Goal: Task Accomplishment & Management: Manage account settings

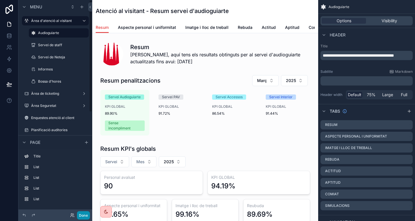
click at [84, 212] on button "Done" at bounding box center [83, 215] width 13 height 8
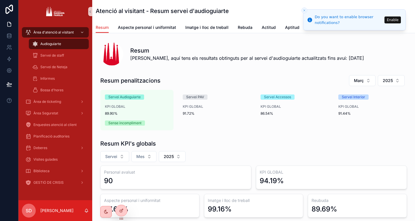
click at [394, 19] on button "Enable" at bounding box center [393, 19] width 16 height 7
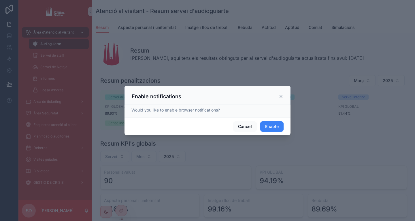
click at [277, 126] on button "Enable" at bounding box center [271, 126] width 23 height 10
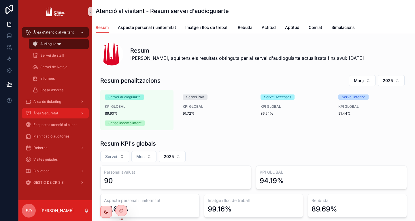
click at [64, 110] on div "Àrea Seguretat" at bounding box center [55, 112] width 60 height 9
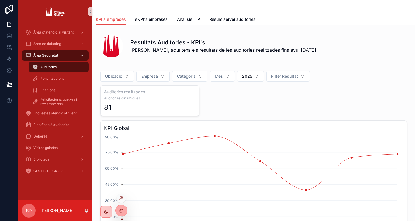
click at [119, 209] on icon at bounding box center [121, 210] width 5 height 5
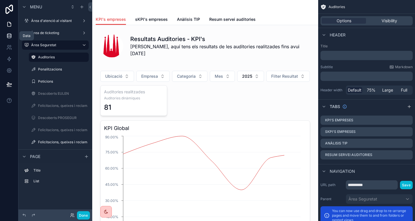
click at [12, 33] on icon at bounding box center [9, 36] width 6 height 6
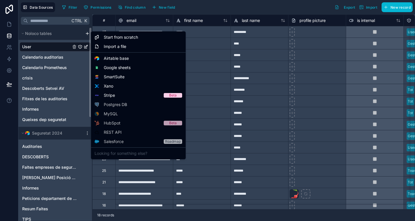
click at [87, 32] on html "**********" at bounding box center [207, 110] width 415 height 221
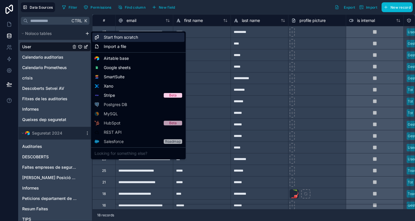
click at [129, 39] on span "Start from scratch" at bounding box center [121, 37] width 34 height 6
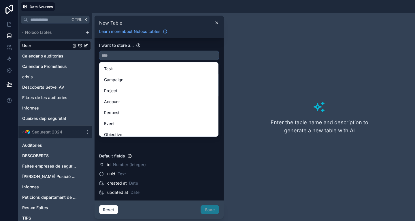
click at [132, 56] on input "text" at bounding box center [158, 55] width 119 height 9
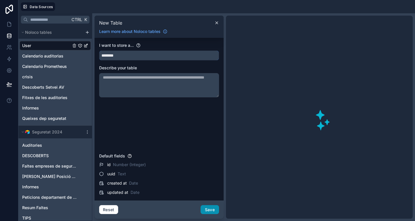
type input "********"
click at [213, 209] on button "Save" at bounding box center [210, 209] width 18 height 9
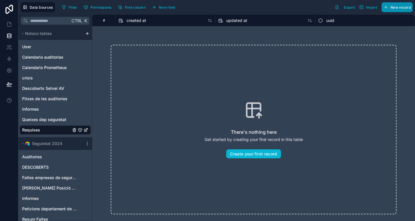
click at [394, 7] on span "New record" at bounding box center [401, 7] width 20 height 4
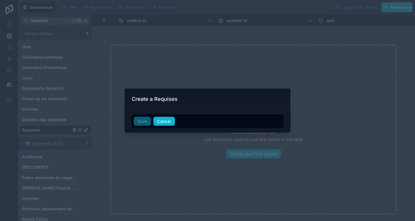
click at [168, 121] on button "Cancel" at bounding box center [163, 120] width 21 height 9
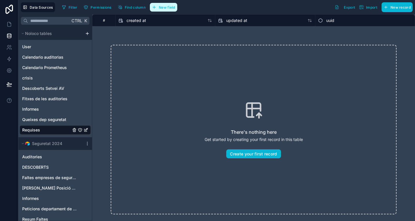
click at [168, 3] on button "New field" at bounding box center [163, 7] width 27 height 9
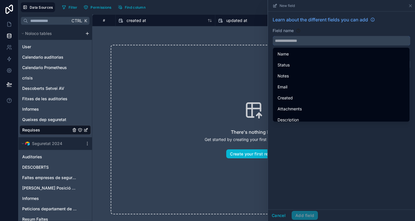
click at [291, 42] on input "text" at bounding box center [341, 40] width 137 height 9
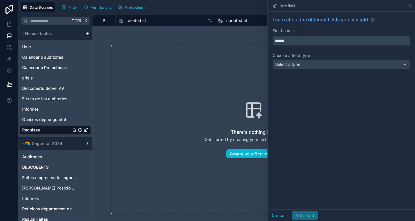
type input "******"
click at [302, 68] on div "Select a type" at bounding box center [341, 64] width 137 height 9
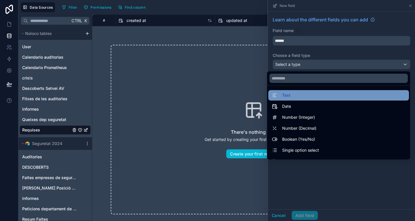
click at [299, 95] on div "Text" at bounding box center [339, 95] width 134 height 7
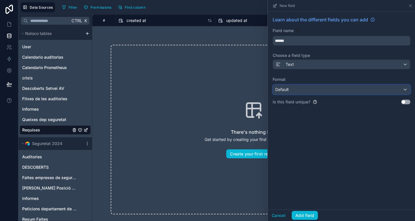
click at [299, 86] on div "Default" at bounding box center [341, 89] width 137 height 9
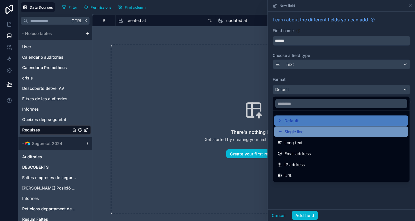
click at [300, 132] on span "Single line" at bounding box center [294, 131] width 19 height 7
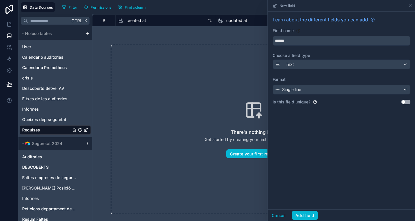
click at [407, 101] on button "Use setting" at bounding box center [405, 101] width 9 height 5
click at [302, 219] on button "Add field" at bounding box center [305, 214] width 26 height 9
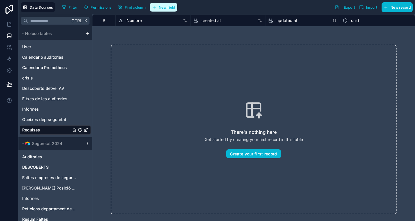
click at [167, 7] on span "New field" at bounding box center [167, 7] width 16 height 4
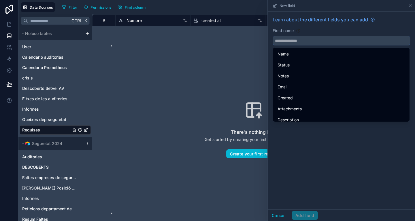
click at [336, 41] on input "text" at bounding box center [341, 40] width 137 height 9
type input "*"
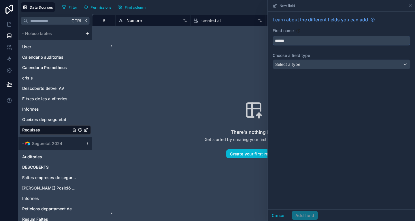
type input "*******"
click at [134, 20] on span "Nombre" at bounding box center [134, 21] width 15 height 6
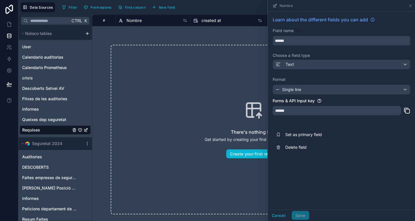
drag, startPoint x: 299, startPoint y: 42, endPoint x: 251, endPoint y: 34, distance: 48.9
click at [251, 34] on div "# Nombre created at updated at uuid There's nothing here Get started by creatin…" at bounding box center [253, 117] width 323 height 206
type input "*******"
click at [301, 213] on button "Save" at bounding box center [300, 214] width 17 height 9
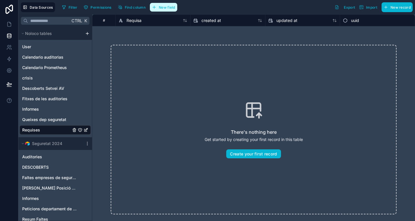
click at [173, 5] on button "New field" at bounding box center [163, 7] width 27 height 9
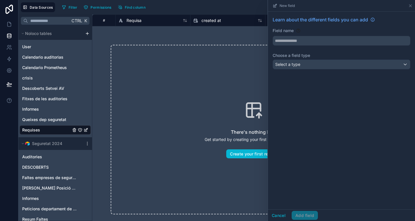
click at [312, 46] on div "Learn about the different fields you can add Field name Choose a field type Sel…" at bounding box center [341, 44] width 147 height 65
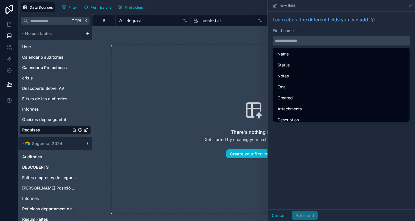
click at [310, 42] on input "text" at bounding box center [341, 40] width 137 height 9
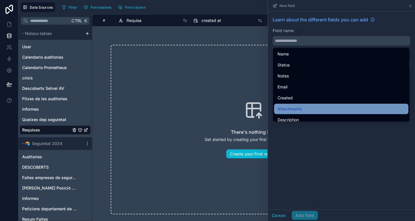
click at [304, 106] on div "Attachments" at bounding box center [341, 108] width 127 height 7
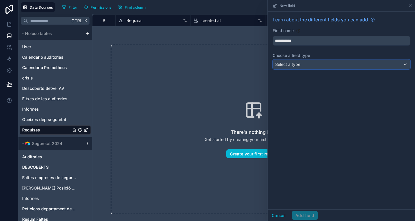
click at [297, 66] on span "Select a type" at bounding box center [287, 64] width 25 height 5
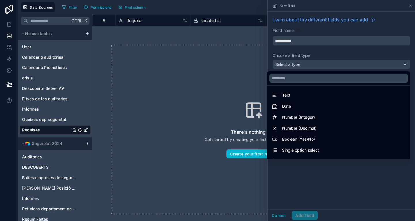
click at [302, 40] on div at bounding box center [341, 110] width 147 height 221
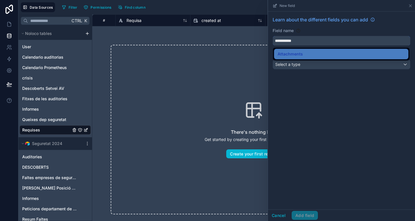
drag, startPoint x: 302, startPoint y: 40, endPoint x: 262, endPoint y: 34, distance: 41.0
click at [262, 34] on div "**********" at bounding box center [216, 110] width 397 height 221
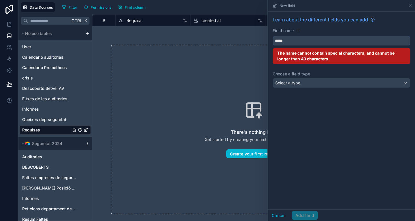
click at [273, 36] on button "****" at bounding box center [342, 41] width 138 height 10
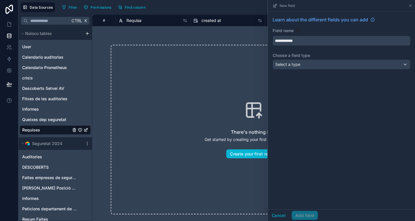
click at [287, 41] on input "**********" at bounding box center [341, 40] width 137 height 9
type input "**********"
click at [291, 63] on span "Select a type" at bounding box center [287, 64] width 25 height 5
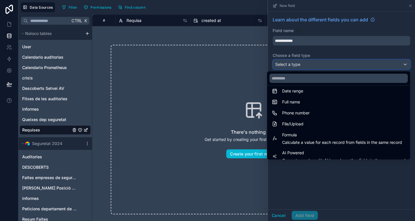
scroll to position [118, 0]
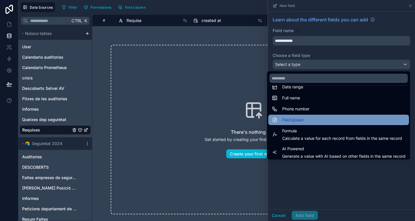
click at [299, 118] on div "File/Upload" at bounding box center [339, 119] width 134 height 7
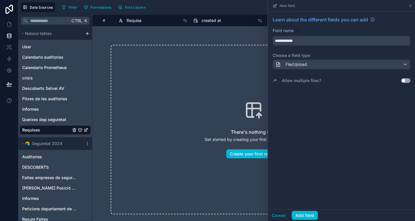
click at [408, 78] on button "Use setting" at bounding box center [405, 80] width 9 height 5
click at [311, 212] on button "Add field" at bounding box center [305, 214] width 26 height 9
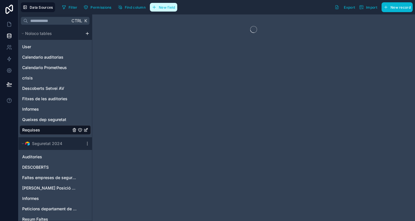
click at [166, 6] on span "New field" at bounding box center [167, 7] width 16 height 4
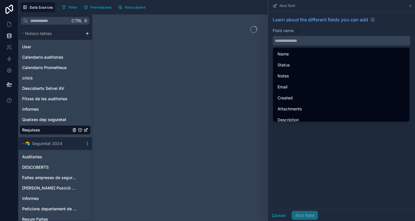
click at [291, 41] on input "text" at bounding box center [341, 40] width 137 height 9
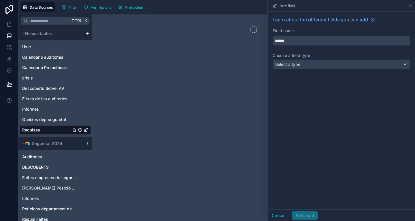
type input "******"
click at [300, 65] on span "Select a type" at bounding box center [287, 64] width 25 height 5
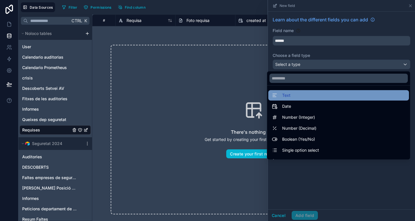
click at [298, 99] on div "Text" at bounding box center [338, 95] width 141 height 10
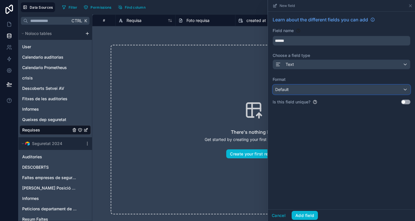
click at [295, 91] on div "Default" at bounding box center [341, 89] width 137 height 9
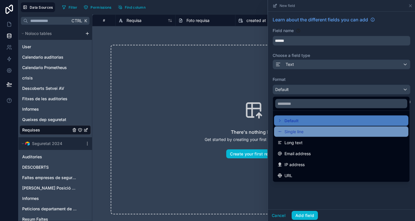
click at [300, 134] on span "Single line" at bounding box center [294, 131] width 19 height 7
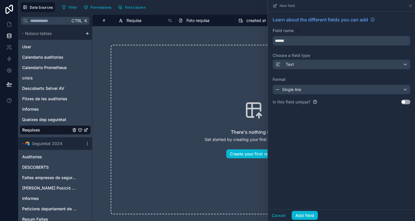
click at [307, 219] on div "Cancel Add field" at bounding box center [341, 215] width 147 height 12
click at [306, 215] on button "Add field" at bounding box center [305, 214] width 26 height 9
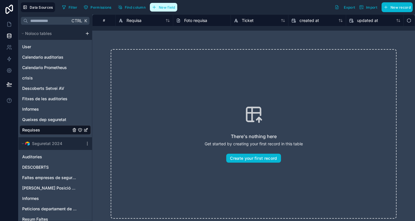
click at [169, 7] on span "New field" at bounding box center [167, 7] width 16 height 4
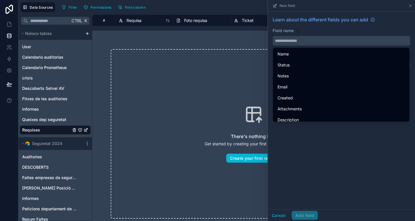
click at [323, 40] on input "text" at bounding box center [341, 40] width 137 height 9
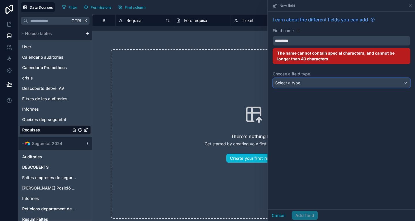
click at [311, 83] on div "Select a type" at bounding box center [341, 82] width 137 height 9
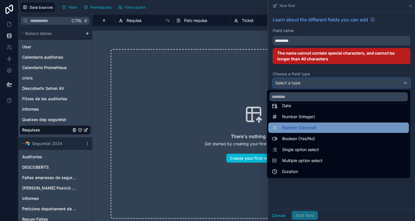
scroll to position [20, 0]
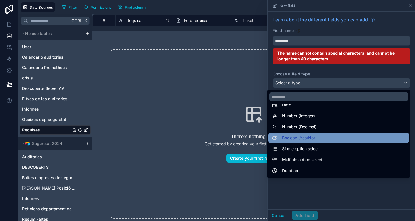
click at [309, 139] on span "Boolean (Yes/No)" at bounding box center [298, 137] width 33 height 7
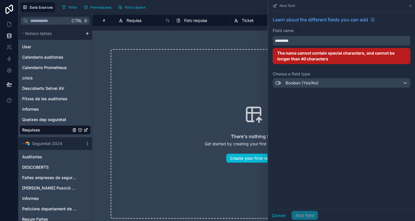
click at [311, 39] on input "*********" at bounding box center [341, 40] width 137 height 9
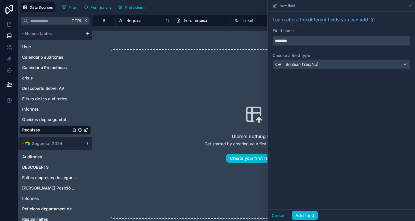
drag, startPoint x: 311, startPoint y: 39, endPoint x: 260, endPoint y: 36, distance: 50.5
click at [260, 36] on div "Data Sources Filter Permissions Find column New field Learn about the different…" at bounding box center [216, 110] width 397 height 221
type input "**********"
click at [344, 212] on div "Cancel Add field" at bounding box center [341, 215] width 147 height 12
click at [307, 213] on button "Add field" at bounding box center [305, 214] width 26 height 9
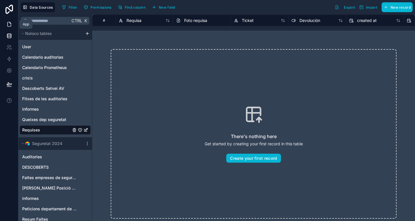
click at [8, 26] on icon at bounding box center [9, 24] width 6 height 6
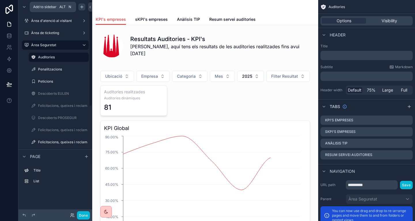
click at [81, 8] on icon "scrollable content" at bounding box center [82, 7] width 5 height 5
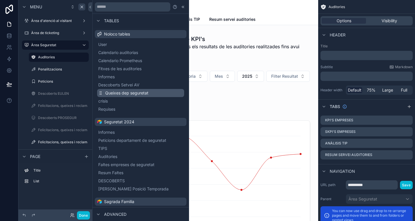
scroll to position [199, 0]
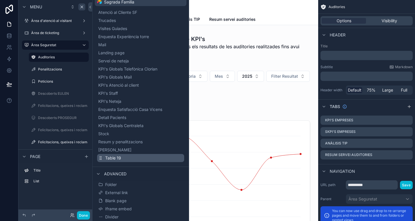
click at [142, 157] on button "Table 19" at bounding box center [140, 158] width 87 height 8
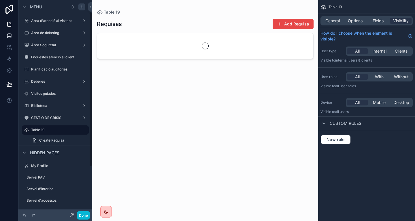
scroll to position [16, 0]
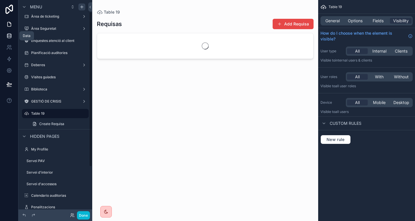
click at [11, 33] on icon at bounding box center [9, 36] width 6 height 6
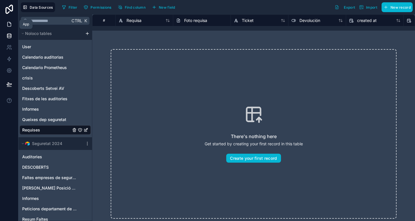
click at [2, 20] on link at bounding box center [9, 24] width 18 height 12
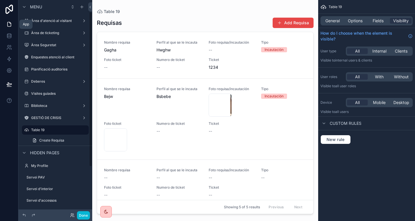
scroll to position [16, 0]
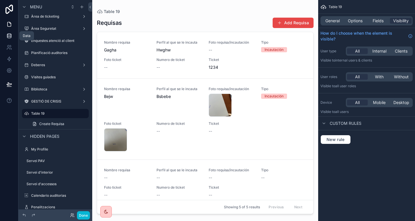
click at [7, 35] on icon at bounding box center [9, 36] width 6 height 6
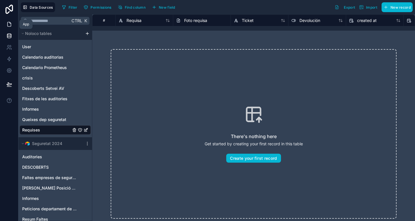
click at [11, 24] on icon at bounding box center [9, 24] width 6 height 6
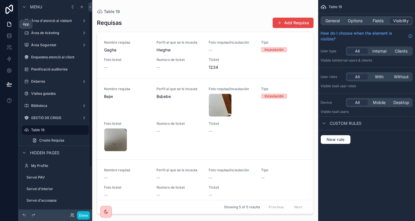
scroll to position [16, 0]
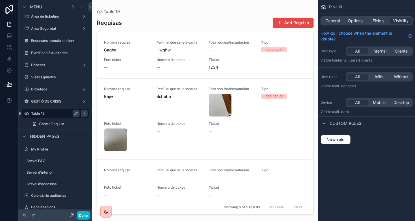
click at [87, 112] on div "scrollable content" at bounding box center [84, 113] width 7 height 7
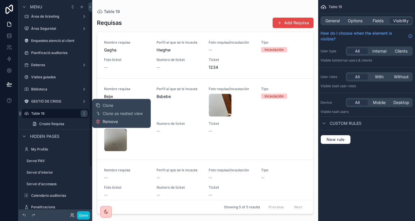
click at [110, 122] on span "Remove" at bounding box center [110, 122] width 15 height 6
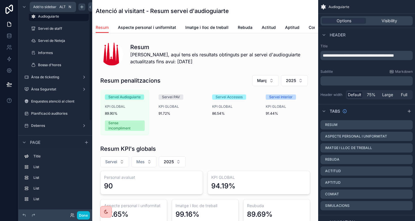
click at [83, 7] on icon "scrollable content" at bounding box center [82, 7] width 5 height 5
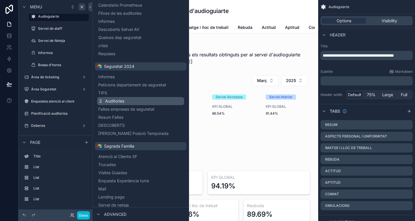
scroll to position [55, 0]
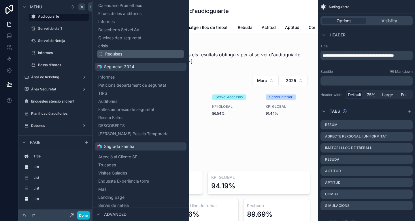
click at [134, 53] on button "Requises" at bounding box center [140, 54] width 87 height 8
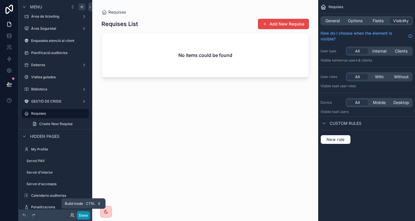
click at [84, 215] on button "Done" at bounding box center [83, 215] width 13 height 8
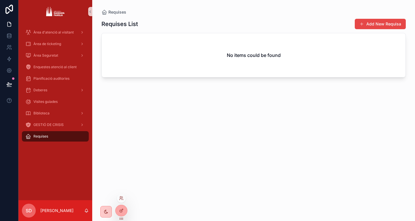
click at [126, 206] on div at bounding box center [121, 210] width 12 height 12
click at [122, 211] on icon at bounding box center [121, 210] width 3 height 3
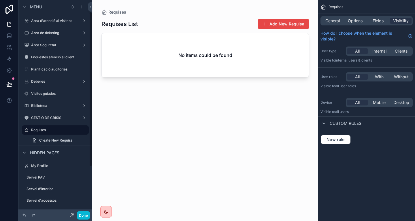
scroll to position [16, 0]
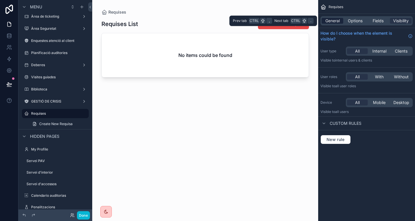
click at [330, 18] on span "General" at bounding box center [333, 21] width 14 height 6
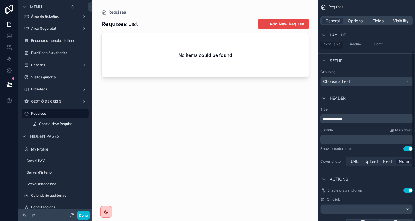
scroll to position [96, 0]
click at [353, 118] on p "**********" at bounding box center [367, 118] width 89 height 6
click at [365, 147] on div "Show breadcrumbs Use setting" at bounding box center [367, 148] width 92 height 5
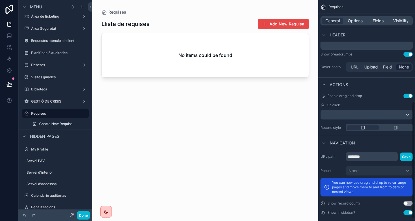
scroll to position [189, 0]
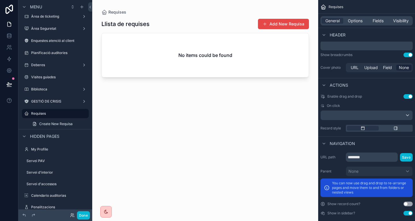
click at [407, 203] on button "Use setting" at bounding box center [408, 203] width 9 height 5
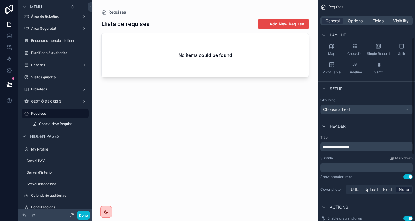
scroll to position [49, 0]
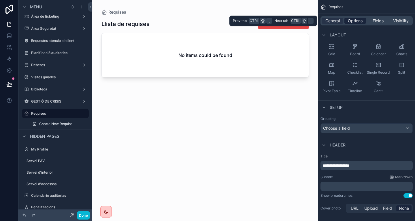
click at [358, 23] on span "Options" at bounding box center [355, 21] width 15 height 6
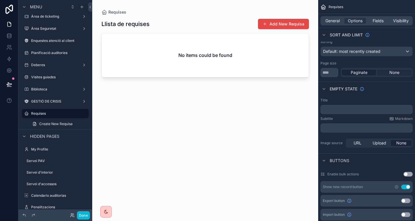
click at [389, 74] on div "None" at bounding box center [394, 72] width 34 height 6
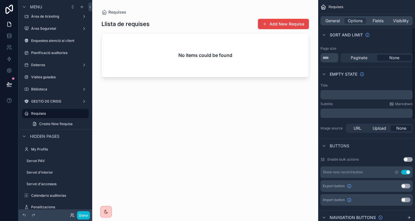
scroll to position [64, 0]
click at [355, 95] on p "﻿" at bounding box center [367, 94] width 89 height 5
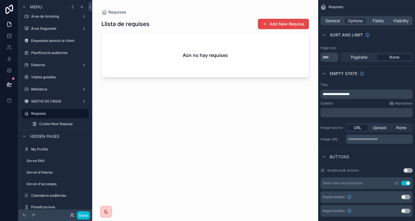
click at [350, 95] on span "**********" at bounding box center [336, 93] width 27 height 3
drag, startPoint x: 332, startPoint y: 93, endPoint x: 303, endPoint y: 91, distance: 28.6
click at [303, 91] on div "**********" at bounding box center [253, 110] width 323 height 221
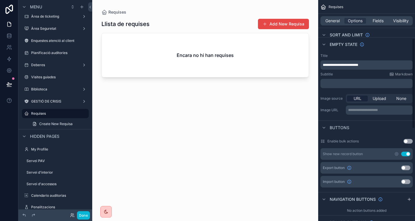
scroll to position [94, 0]
click at [396, 152] on icon "scrollable content" at bounding box center [396, 153] width 5 height 5
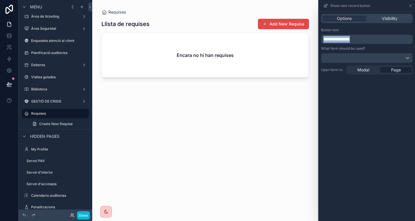
drag, startPoint x: 371, startPoint y: 41, endPoint x: 316, endPoint y: 33, distance: 56.2
click at [316, 33] on div "**********" at bounding box center [207, 110] width 415 height 221
drag, startPoint x: 368, startPoint y: 38, endPoint x: 320, endPoint y: 34, distance: 48.3
click at [320, 34] on div "**********" at bounding box center [367, 50] width 96 height 51
copy span "**********"
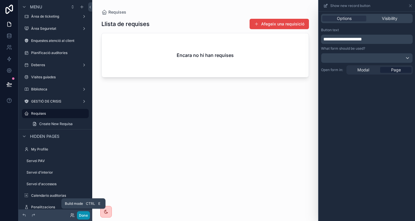
click at [88, 214] on button "Done" at bounding box center [83, 215] width 13 height 8
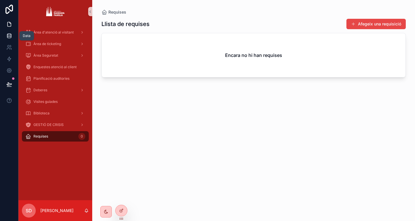
click at [5, 31] on link at bounding box center [9, 36] width 18 height 12
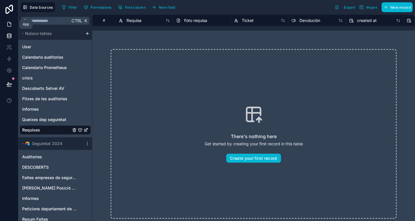
click at [9, 24] on icon at bounding box center [9, 24] width 6 height 6
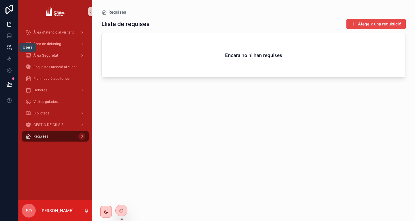
click at [9, 45] on icon at bounding box center [8, 46] width 2 height 2
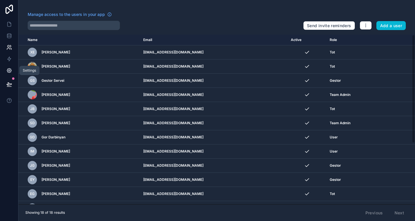
click at [9, 69] on icon at bounding box center [9, 70] width 6 height 6
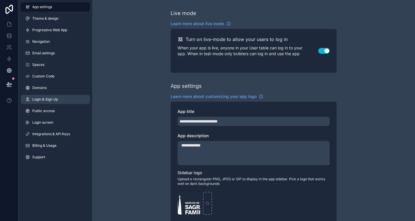
click at [52, 95] on link "Login & Sign Up" at bounding box center [55, 99] width 69 height 9
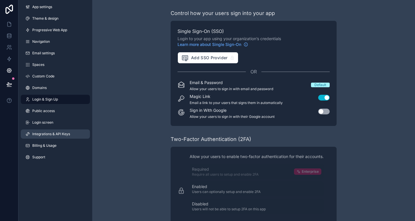
click at [59, 131] on span "Integrations & API Keys" at bounding box center [51, 133] width 38 height 5
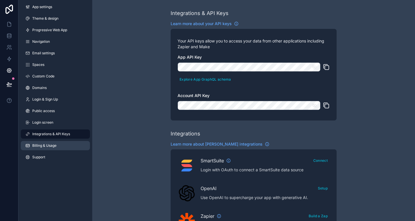
click at [59, 142] on link "Billing & Usage" at bounding box center [55, 145] width 69 height 9
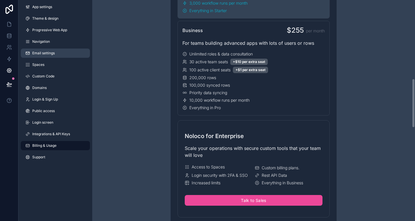
scroll to position [355, 0]
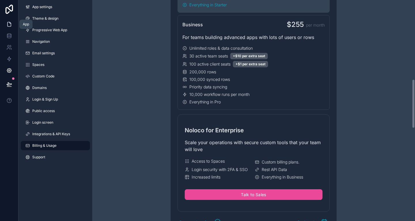
click at [10, 23] on icon at bounding box center [10, 22] width 1 height 1
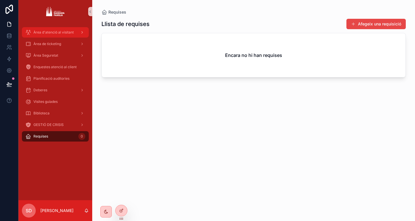
click at [66, 30] on span "Àrea d'atenció al visitant" at bounding box center [53, 32] width 40 height 5
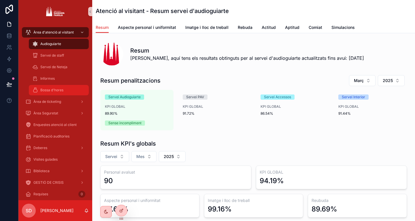
click at [59, 88] on span "Bossa d'hores" at bounding box center [51, 90] width 23 height 5
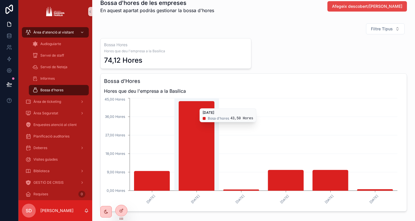
scroll to position [8, 0]
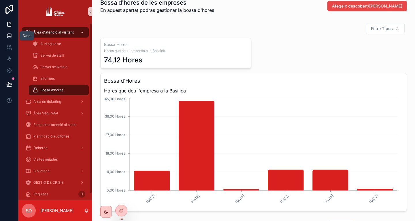
click at [5, 33] on link at bounding box center [9, 36] width 18 height 12
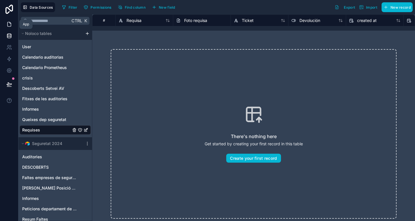
click at [7, 24] on icon at bounding box center [8, 24] width 3 height 4
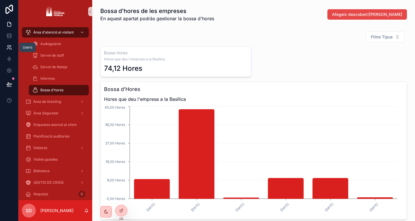
click at [11, 46] on icon at bounding box center [10, 46] width 1 height 2
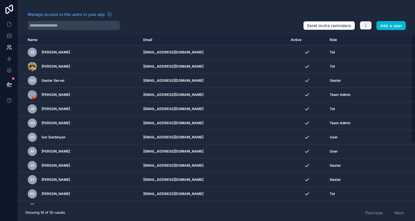
click at [360, 22] on div "Send invite reminders Add a user" at bounding box center [354, 25] width 103 height 12
click at [364, 24] on icon "button" at bounding box center [366, 25] width 5 height 5
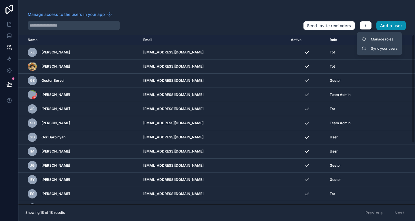
click at [389, 27] on button "Add a user" at bounding box center [392, 25] width 30 height 9
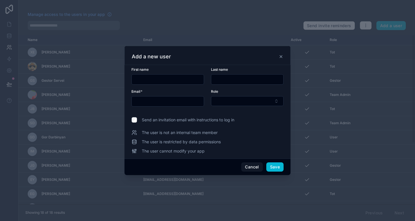
click at [282, 55] on icon at bounding box center [281, 56] width 2 height 2
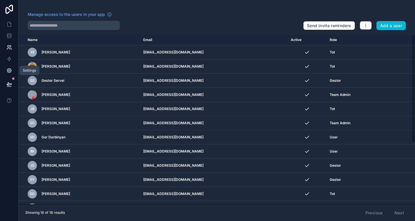
click at [5, 68] on link at bounding box center [9, 71] width 18 height 12
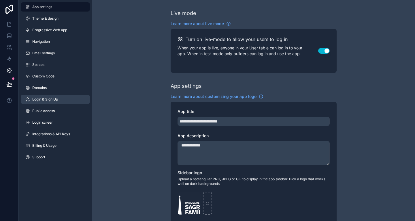
click at [55, 100] on span "Login & Sign Up" at bounding box center [45, 99] width 26 height 5
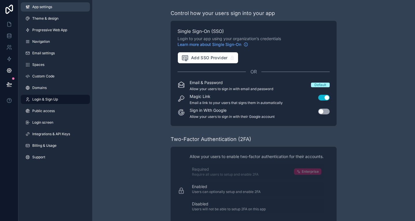
click at [66, 11] on link "App settings" at bounding box center [55, 6] width 69 height 9
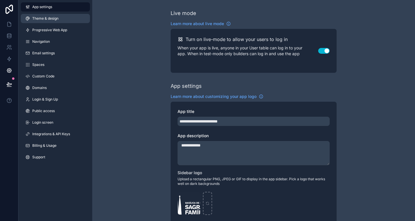
click at [65, 20] on link "Theme & design" at bounding box center [55, 18] width 69 height 9
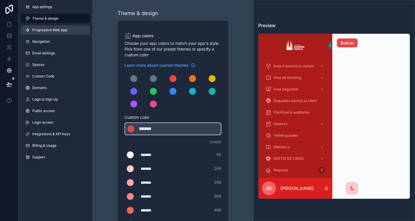
click at [65, 34] on link "Progressive Web App" at bounding box center [55, 29] width 69 height 9
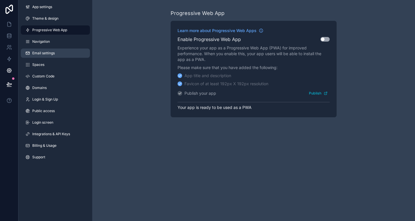
click at [65, 49] on link "Email settings" at bounding box center [55, 52] width 69 height 9
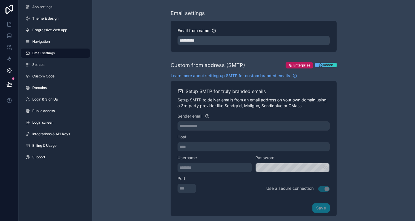
click at [64, 58] on div "App settings Theme & design Progressive Web App Navigation Email settings Space…" at bounding box center [55, 83] width 74 height 166
click at [63, 62] on link "Spaces" at bounding box center [55, 64] width 69 height 9
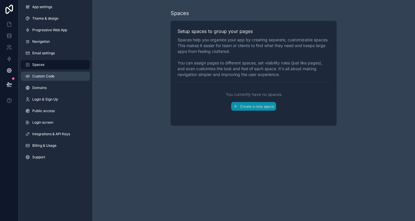
click at [63, 76] on link "Custom Code" at bounding box center [55, 76] width 69 height 9
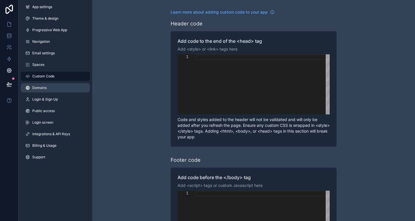
click at [63, 83] on link "Domains" at bounding box center [55, 87] width 69 height 9
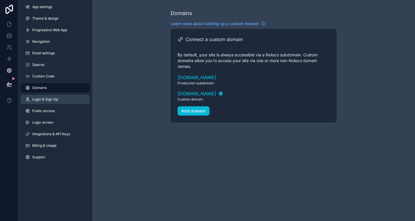
click at [63, 97] on link "Login & Sign Up" at bounding box center [55, 99] width 69 height 9
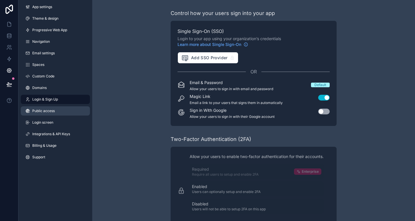
click at [63, 110] on link "Public access" at bounding box center [55, 110] width 69 height 9
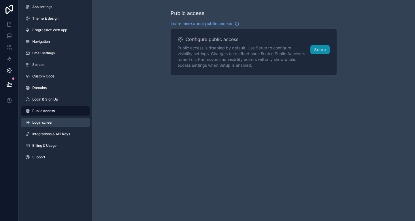
click at [62, 121] on link "Login screen" at bounding box center [55, 122] width 69 height 9
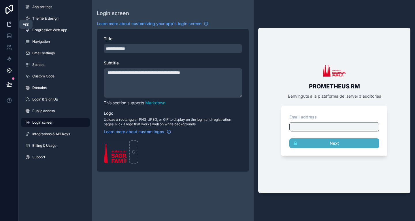
click at [14, 21] on link at bounding box center [9, 24] width 18 height 12
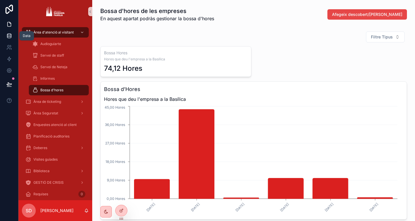
click at [10, 37] on icon at bounding box center [9, 35] width 4 height 2
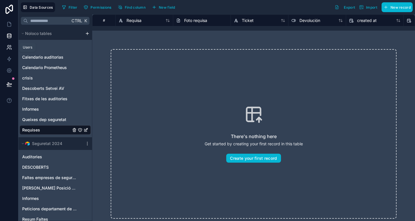
click at [13, 43] on link at bounding box center [9, 48] width 18 height 12
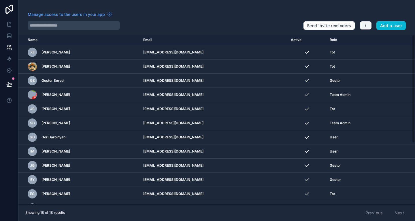
click at [367, 24] on icon "button" at bounding box center [366, 25] width 5 height 5
click at [368, 39] on link "Manage roles" at bounding box center [380, 39] width 40 height 9
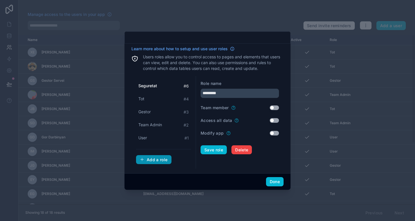
click at [163, 158] on div "Add a role" at bounding box center [154, 159] width 28 height 5
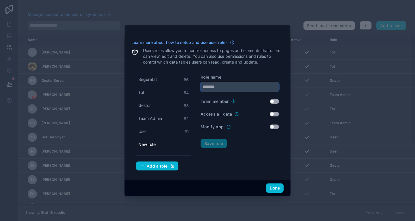
click at [231, 85] on input "text" at bounding box center [240, 86] width 78 height 9
type input "**********"
click at [213, 144] on button "Save role" at bounding box center [214, 143] width 26 height 9
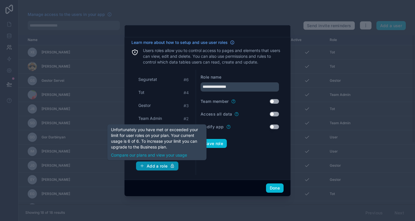
click at [168, 165] on div "Add a role" at bounding box center [157, 165] width 35 height 5
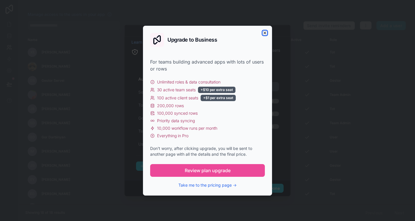
click at [265, 32] on icon "button" at bounding box center [265, 33] width 5 height 5
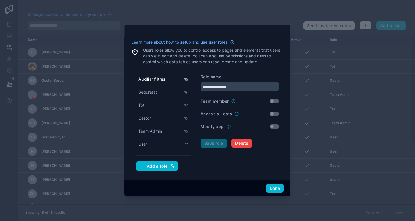
click at [229, 186] on div "Done" at bounding box center [208, 188] width 166 height 16
click at [272, 189] on button "Done" at bounding box center [275, 187] width 18 height 9
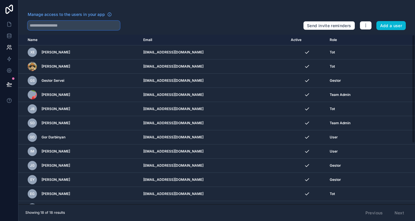
click at [105, 27] on input "text" at bounding box center [74, 25] width 92 height 9
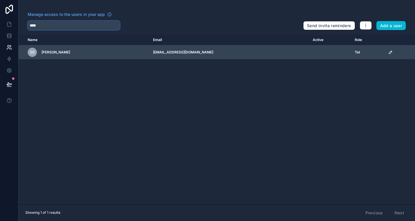
type input "****"
click at [389, 53] on icon "scrollable content" at bounding box center [390, 52] width 3 height 3
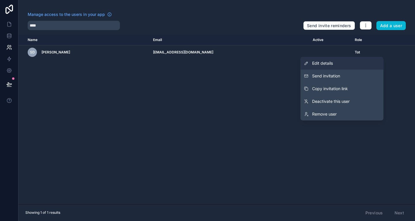
click at [345, 66] on link "Edit details" at bounding box center [342, 63] width 83 height 13
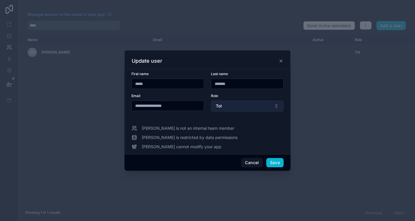
click at [232, 105] on button "Tot" at bounding box center [247, 105] width 73 height 11
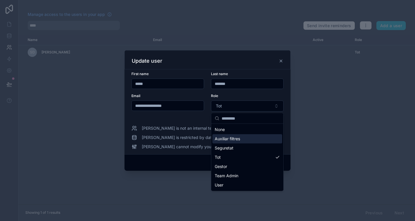
click at [237, 138] on span "Auxiliar filtres" at bounding box center [227, 139] width 25 height 6
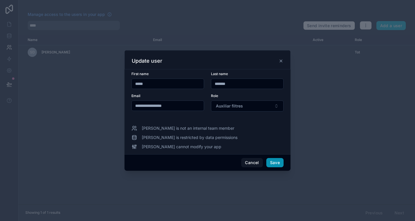
click at [276, 160] on button "Save" at bounding box center [274, 162] width 17 height 9
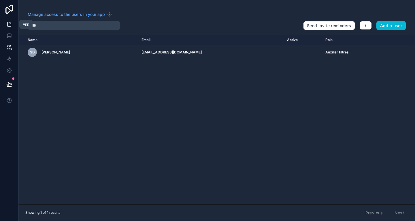
click at [9, 24] on icon at bounding box center [9, 24] width 6 height 6
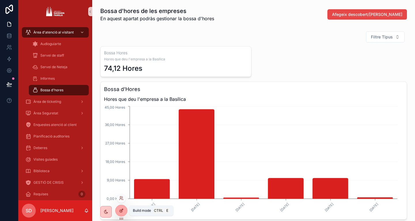
click at [122, 208] on div at bounding box center [122, 210] width 12 height 11
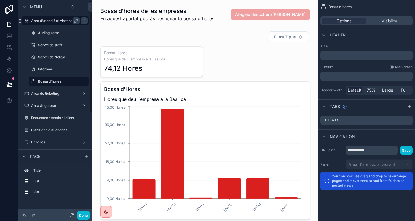
click at [84, 21] on icon "scrollable content" at bounding box center [84, 20] width 5 height 5
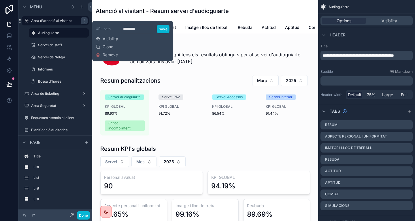
click at [118, 39] on span "Visibility" at bounding box center [111, 39] width 16 height 6
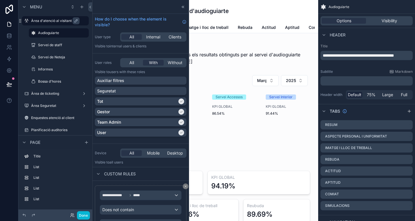
click at [54, 21] on label "Àrea d'atenció al visitant" at bounding box center [58, 20] width 54 height 5
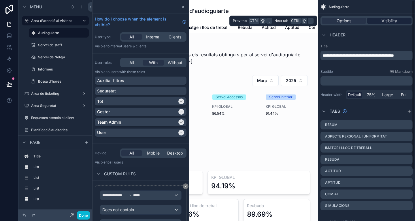
click at [394, 20] on span "Visibility" at bounding box center [390, 21] width 16 height 6
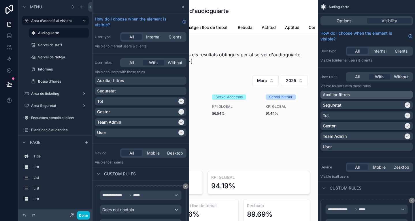
click at [392, 94] on div "Auxiliar filtres" at bounding box center [367, 95] width 88 height 6
click at [392, 94] on div "Auxiliar filtres" at bounding box center [363, 95] width 81 height 6
click at [82, 213] on button "Done" at bounding box center [83, 215] width 13 height 8
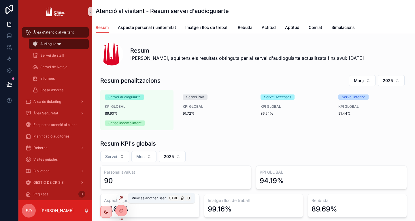
click at [122, 198] on icon at bounding box center [121, 197] width 5 height 5
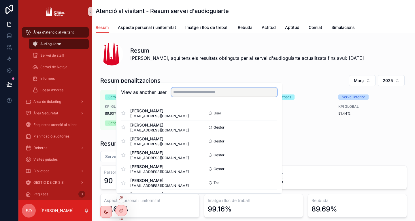
click at [203, 94] on input "text" at bounding box center [224, 91] width 106 height 9
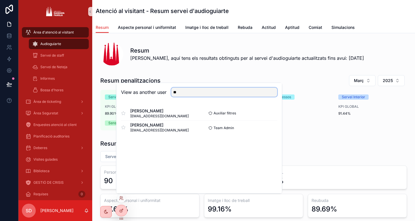
type input "**********"
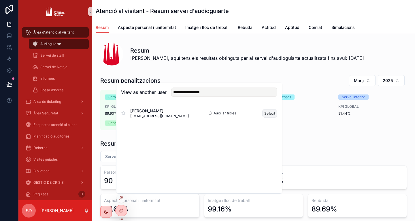
click at [270, 110] on button "Select" at bounding box center [269, 113] width 15 height 8
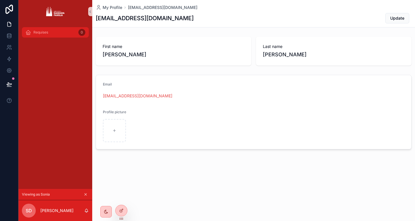
click at [59, 32] on div "Requises 0" at bounding box center [55, 32] width 60 height 9
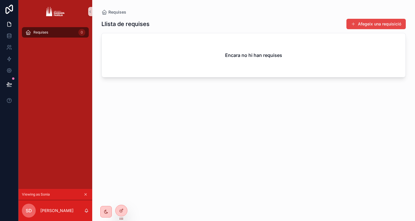
click at [372, 18] on div "Llista de requises Afegeix una requisició Encara no hi han requises" at bounding box center [253, 114] width 304 height 199
click at [373, 20] on button "Afegeix una requisició" at bounding box center [376, 24] width 59 height 10
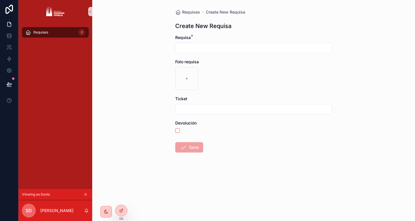
click at [261, 42] on div "Requisa *" at bounding box center [253, 44] width 157 height 18
click at [264, 46] on input "text" at bounding box center [254, 48] width 156 height 8
type input "*******"
click at [189, 74] on div at bounding box center [186, 78] width 23 height 23
type input "**********"
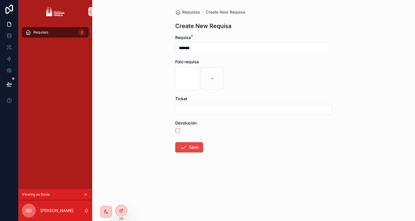
click at [199, 109] on input "text" at bounding box center [254, 109] width 156 height 8
type input "*****"
click at [194, 146] on button "Save" at bounding box center [189, 147] width 28 height 10
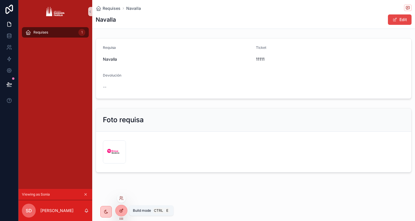
click at [119, 211] on div at bounding box center [122, 210] width 12 height 11
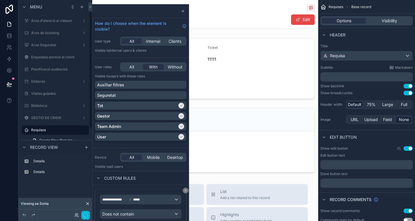
scroll to position [16, 0]
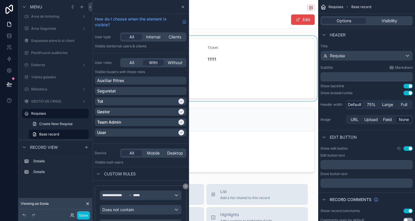
click at [242, 82] on div at bounding box center [205, 68] width 226 height 65
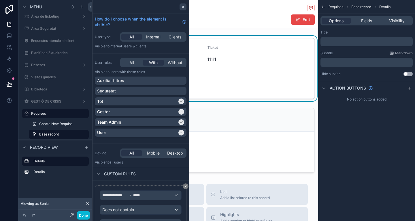
click at [181, 5] on icon at bounding box center [183, 7] width 5 height 5
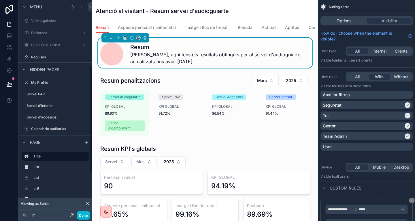
scroll to position [131, 0]
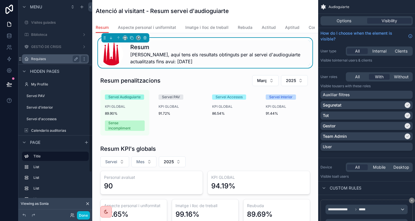
click at [54, 57] on label "Requises" at bounding box center [54, 59] width 46 height 5
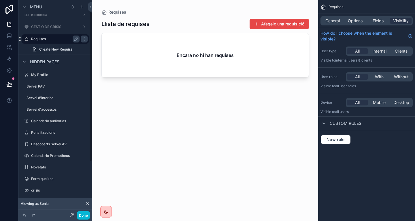
scroll to position [16, 0]
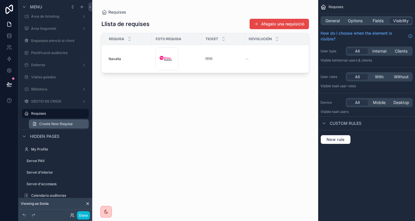
click at [60, 125] on span "Create New Requisa" at bounding box center [55, 123] width 33 height 5
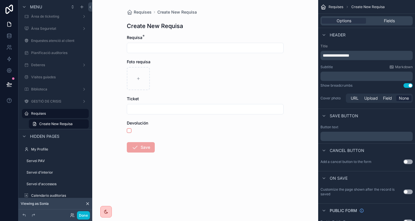
click at [406, 193] on button "Use setting" at bounding box center [408, 191] width 9 height 5
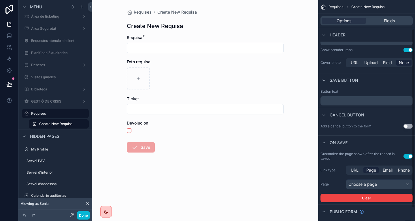
scroll to position [38, 0]
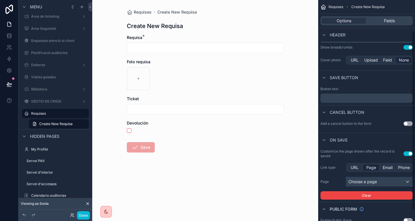
click at [367, 177] on div "Choose a page" at bounding box center [379, 181] width 66 height 9
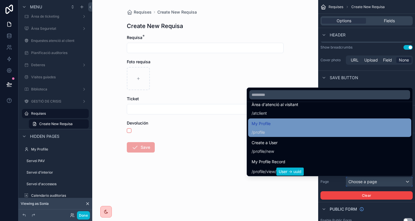
scroll to position [10, 0]
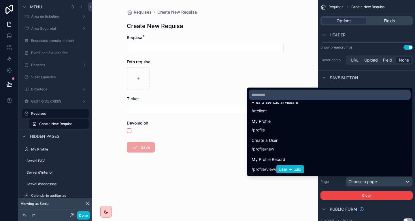
click at [300, 93] on input "text" at bounding box center [329, 94] width 161 height 9
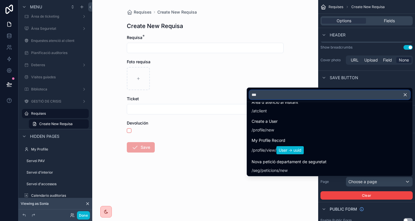
scroll to position [0, 0]
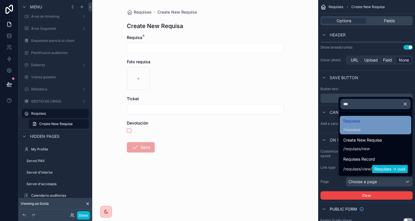
type input "***"
click at [387, 121] on div "Requises / requises" at bounding box center [375, 124] width 65 height 15
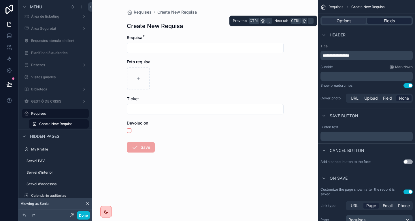
click at [382, 20] on div "Fields" at bounding box center [389, 21] width 44 height 6
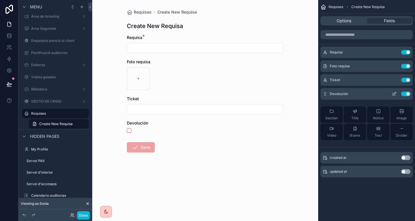
click at [394, 93] on icon "scrollable content" at bounding box center [394, 93] width 5 height 5
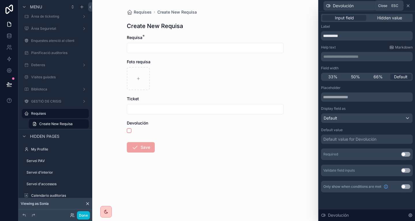
click at [410, 5] on icon at bounding box center [408, 5] width 5 height 5
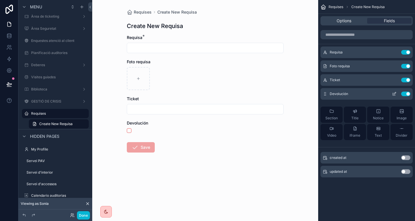
click at [405, 91] on button "Use setting" at bounding box center [405, 93] width 9 height 5
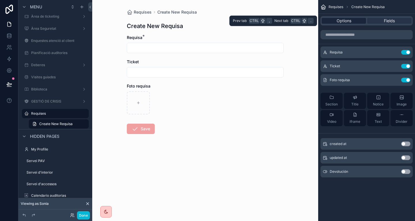
click at [345, 21] on span "Options" at bounding box center [344, 21] width 15 height 6
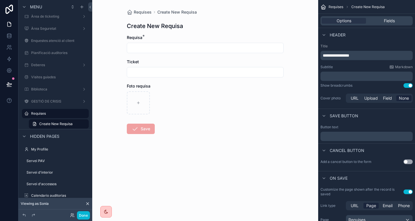
click at [346, 55] on span "**********" at bounding box center [336, 55] width 27 height 4
drag, startPoint x: 365, startPoint y: 58, endPoint x: 317, endPoint y: 49, distance: 49.0
click at [317, 49] on div "**********" at bounding box center [253, 110] width 323 height 221
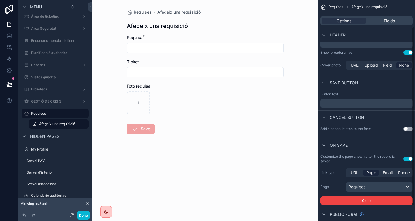
scroll to position [33, 0]
click at [338, 102] on p "﻿" at bounding box center [367, 103] width 89 height 5
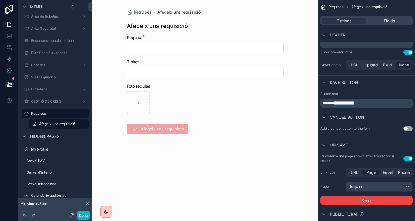
drag, startPoint x: 337, startPoint y: 102, endPoint x: 365, endPoint y: 101, distance: 28.3
click at [365, 101] on p "**********" at bounding box center [367, 103] width 89 height 5
click at [403, 108] on div "Button text *******" at bounding box center [366, 99] width 97 height 21
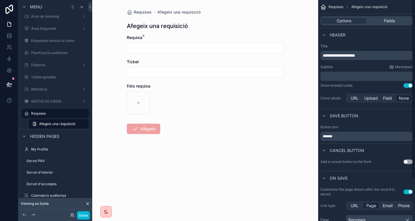
click at [372, 57] on p "**********" at bounding box center [367, 55] width 89 height 6
click at [84, 216] on button "Done" at bounding box center [83, 215] width 13 height 8
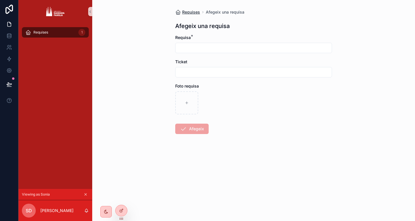
click at [187, 11] on span "Requises" at bounding box center [191, 12] width 18 height 6
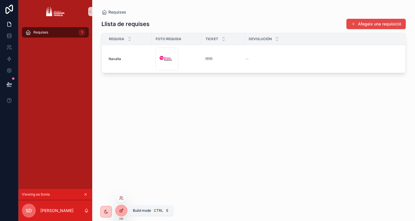
click at [120, 208] on icon at bounding box center [121, 210] width 5 height 5
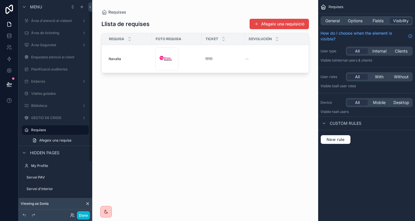
scroll to position [16, 0]
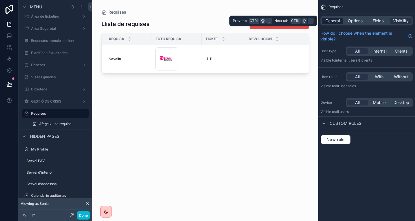
click at [337, 21] on span "General" at bounding box center [333, 21] width 14 height 6
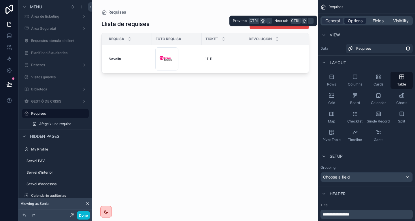
click at [353, 20] on span "Options" at bounding box center [355, 21] width 15 height 6
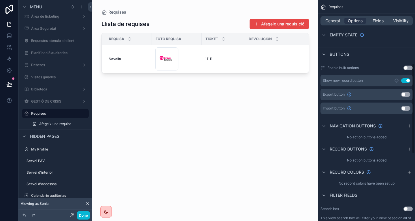
scroll to position [153, 0]
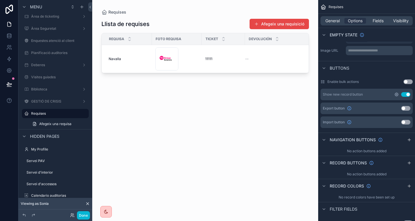
click at [396, 95] on icon "scrollable content" at bounding box center [396, 94] width 5 height 5
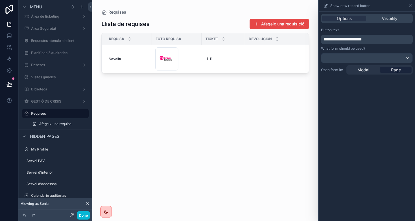
click at [378, 36] on p "**********" at bounding box center [368, 39] width 88 height 7
click at [87, 215] on button "Done" at bounding box center [83, 215] width 13 height 8
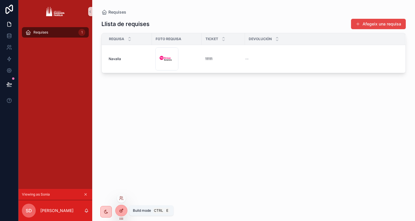
click at [119, 211] on icon at bounding box center [121, 210] width 5 height 5
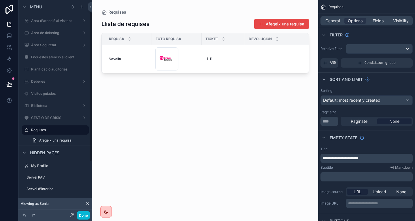
scroll to position [16, 0]
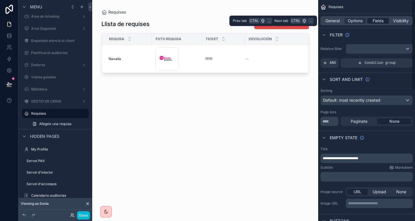
click at [375, 21] on span "Fields" at bounding box center [378, 21] width 11 height 6
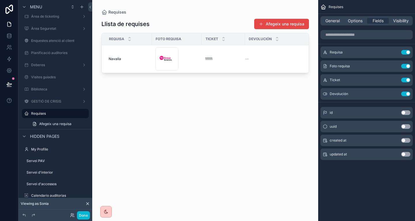
click at [407, 139] on button "Use setting" at bounding box center [405, 140] width 9 height 5
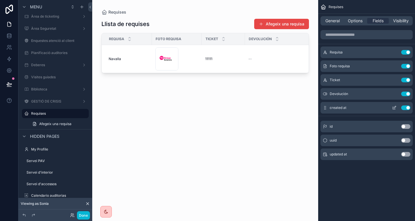
click at [396, 107] on icon "scrollable content" at bounding box center [394, 107] width 5 height 5
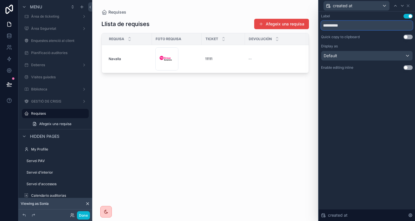
drag, startPoint x: 356, startPoint y: 25, endPoint x: 300, endPoint y: 16, distance: 56.1
click at [300, 16] on div "**********" at bounding box center [207, 110] width 415 height 221
type input "*"
type input "****"
click at [409, 5] on icon at bounding box center [408, 5] width 5 height 5
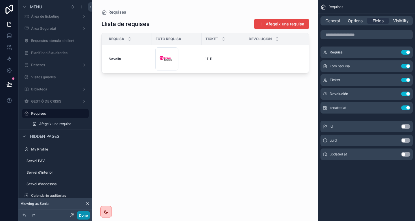
click at [87, 215] on button "Done" at bounding box center [83, 215] width 13 height 8
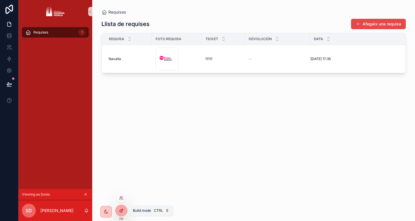
click at [125, 208] on div at bounding box center [122, 210] width 12 height 11
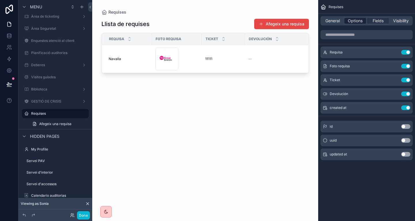
click at [355, 20] on span "Options" at bounding box center [355, 21] width 15 height 6
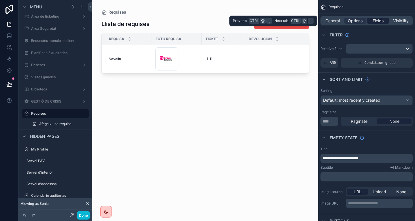
click at [378, 18] on span "Fields" at bounding box center [378, 21] width 11 height 6
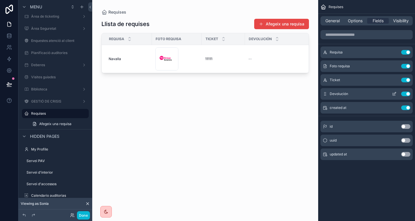
click at [396, 95] on icon "scrollable content" at bounding box center [394, 93] width 5 height 5
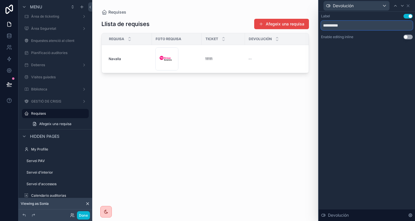
drag, startPoint x: 359, startPoint y: 23, endPoint x: 311, endPoint y: 23, distance: 47.9
click at [311, 23] on div "**********" at bounding box center [207, 110] width 415 height 221
type input "**********"
click at [369, 57] on div "**********" at bounding box center [367, 116] width 96 height 209
click at [407, 3] on div "Devolución" at bounding box center [367, 5] width 92 height 11
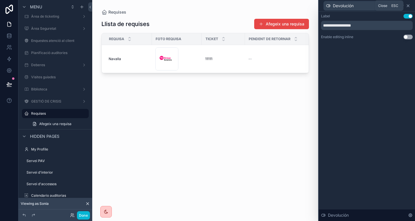
click at [409, 4] on icon at bounding box center [408, 5] width 5 height 5
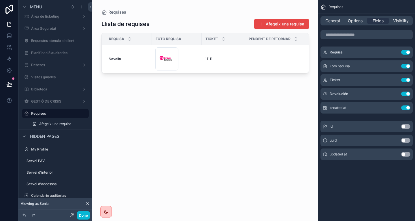
click at [252, 57] on div at bounding box center [205, 107] width 226 height 214
click at [394, 91] on div "Devolución Use setting" at bounding box center [367, 94] width 92 height 12
click at [394, 93] on icon "scrollable content" at bounding box center [394, 93] width 5 height 5
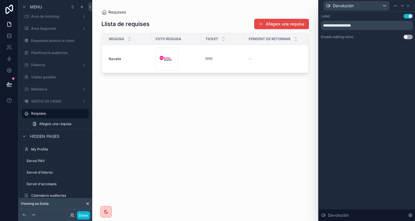
click at [411, 36] on button "Use setting" at bounding box center [408, 37] width 9 height 5
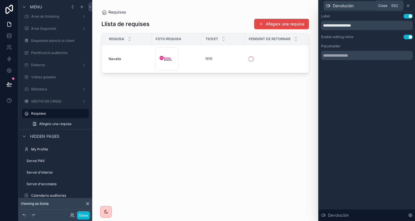
click at [410, 5] on icon at bounding box center [408, 5] width 5 height 5
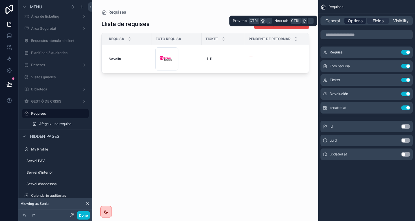
click at [352, 21] on span "Options" at bounding box center [355, 21] width 15 height 6
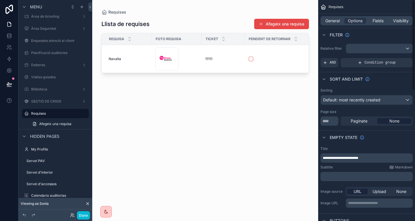
scroll to position [0, 0]
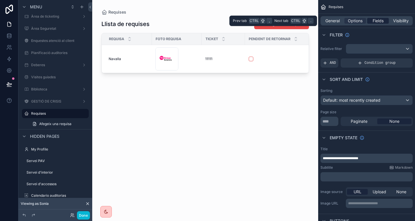
click at [375, 20] on span "Fields" at bounding box center [378, 21] width 11 height 6
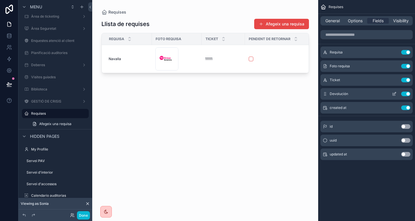
click at [407, 93] on button "Use setting" at bounding box center [405, 93] width 9 height 5
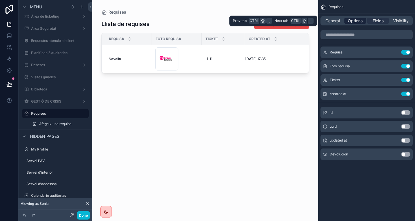
click at [356, 20] on span "Options" at bounding box center [355, 21] width 15 height 6
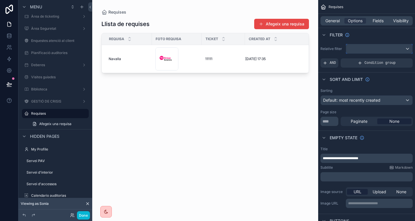
click at [379, 53] on div "scrollable content" at bounding box center [379, 48] width 66 height 9
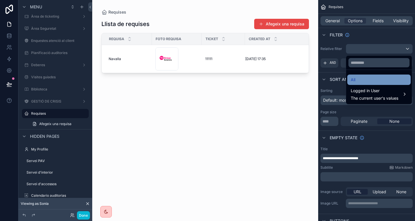
click at [365, 75] on div "All" at bounding box center [378, 79] width 63 height 10
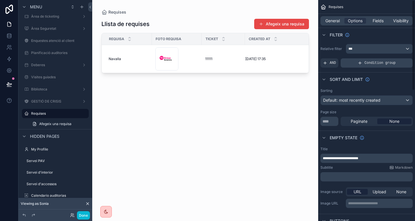
click at [365, 63] on div "Condition group" at bounding box center [377, 62] width 72 height 9
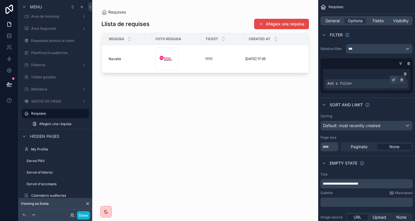
click at [393, 80] on icon "scrollable content" at bounding box center [394, 80] width 2 height 2
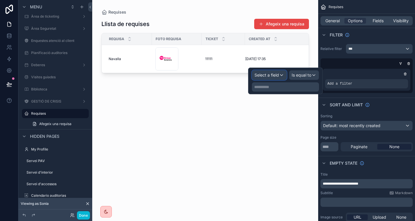
click at [284, 75] on div "Select a field" at bounding box center [269, 74] width 34 height 9
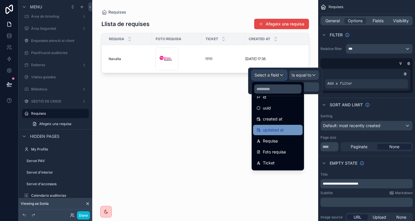
scroll to position [19, 0]
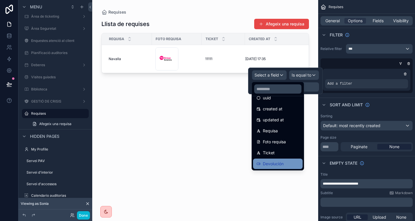
click at [289, 163] on div "Devolución" at bounding box center [278, 163] width 43 height 7
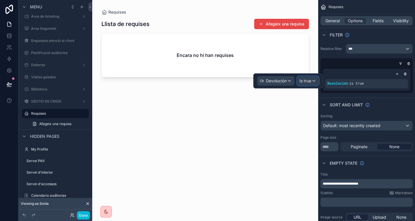
click at [311, 83] on span "Is true" at bounding box center [306, 81] width 12 height 6
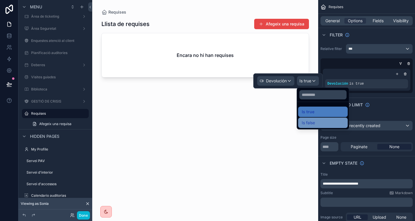
click at [313, 123] on span "Is false" at bounding box center [308, 122] width 13 height 7
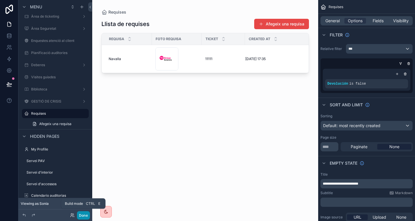
click at [85, 215] on button "Done" at bounding box center [83, 215] width 13 height 8
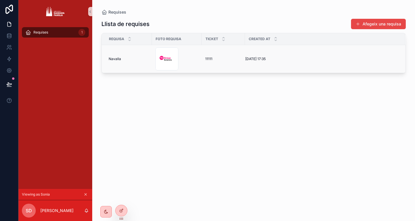
click at [326, 54] on td "4/9/2025 17:35 4/9/2025 17:35" at bounding box center [325, 59] width 160 height 28
click at [124, 208] on div at bounding box center [122, 210] width 12 height 11
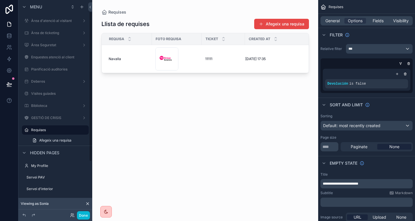
scroll to position [16, 0]
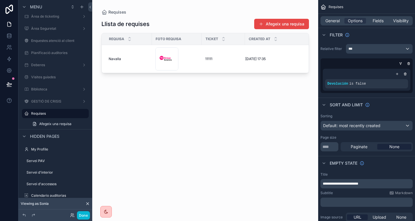
click at [275, 54] on div at bounding box center [205, 107] width 226 height 214
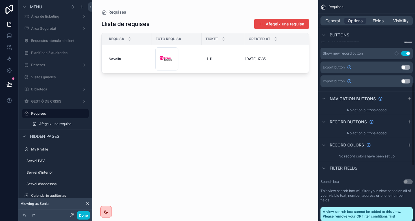
scroll to position [219, 0]
click at [409, 123] on icon "scrollable content" at bounding box center [409, 121] width 5 height 5
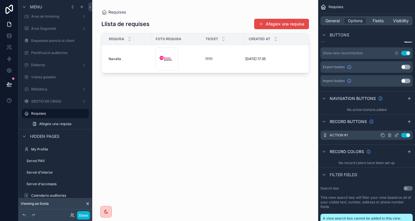
click at [397, 135] on icon "scrollable content" at bounding box center [397, 134] width 2 height 2
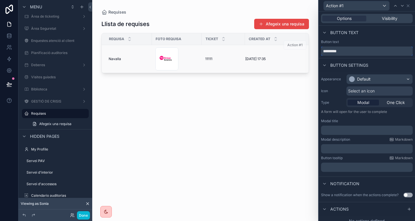
drag, startPoint x: 351, startPoint y: 50, endPoint x: 304, endPoint y: 47, distance: 46.2
click at [304, 47] on div "Action #1 Options Visibility Button text Button text ********* Button settings …" at bounding box center [207, 110] width 415 height 221
type input "********"
click at [381, 80] on div "Default" at bounding box center [380, 78] width 66 height 9
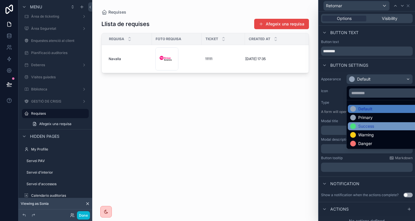
click at [376, 125] on div "Success" at bounding box center [384, 126] width 68 height 6
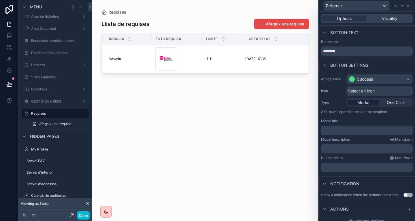
click at [350, 128] on p "﻿" at bounding box center [368, 130] width 88 height 6
click at [332, 131] on p "*" at bounding box center [368, 130] width 88 height 6
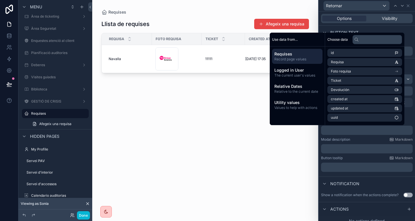
scroll to position [0, 0]
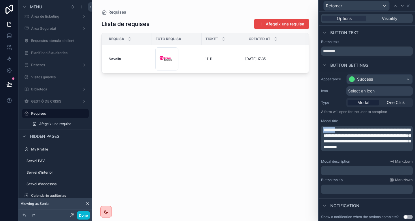
drag, startPoint x: 339, startPoint y: 130, endPoint x: 309, endPoint y: 130, distance: 30.0
click at [309, 130] on div "**********" at bounding box center [207, 110] width 415 height 221
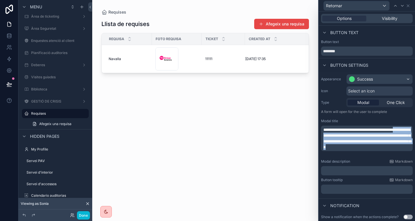
drag, startPoint x: 341, startPoint y: 136, endPoint x: 381, endPoint y: 161, distance: 47.6
click at [381, 161] on div "**********" at bounding box center [367, 134] width 96 height 124
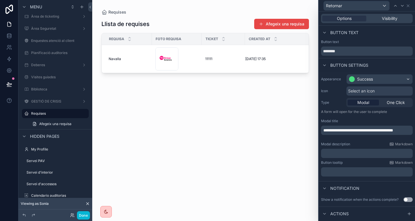
drag, startPoint x: 343, startPoint y: 150, endPoint x: 350, endPoint y: 154, distance: 7.6
click at [350, 154] on div "﻿" at bounding box center [367, 152] width 92 height 9
click at [350, 154] on p "﻿" at bounding box center [368, 153] width 88 height 6
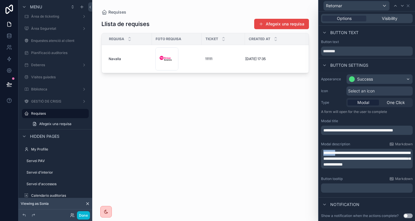
drag, startPoint x: 340, startPoint y: 152, endPoint x: 309, endPoint y: 152, distance: 30.9
click at [309, 152] on div "**********" at bounding box center [207, 110] width 415 height 221
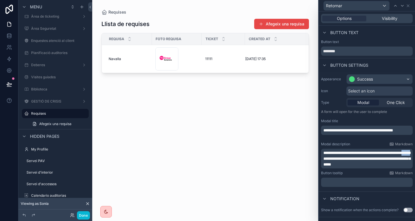
drag, startPoint x: 357, startPoint y: 159, endPoint x: 346, endPoint y: 158, distance: 11.0
click at [346, 158] on span "**********" at bounding box center [367, 159] width 87 height 16
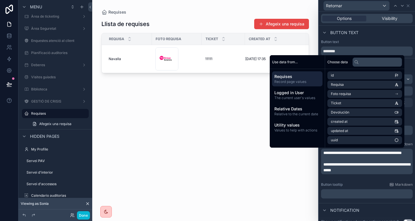
scroll to position [32, 0]
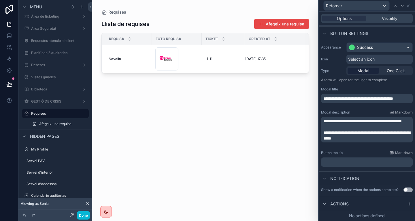
click at [392, 180] on div "Notification" at bounding box center [367, 178] width 96 height 14
click at [404, 188] on button "Use setting" at bounding box center [408, 189] width 9 height 5
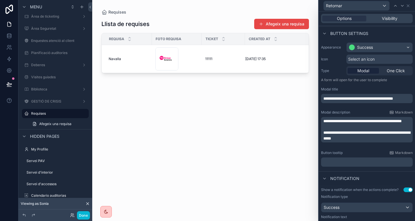
scroll to position [72, 0]
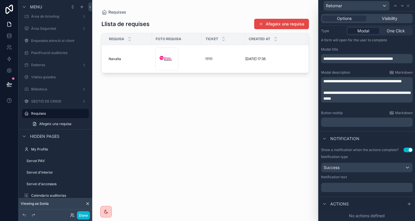
click at [386, 187] on p "﻿" at bounding box center [368, 187] width 88 height 6
click at [407, 202] on icon at bounding box center [409, 203] width 5 height 5
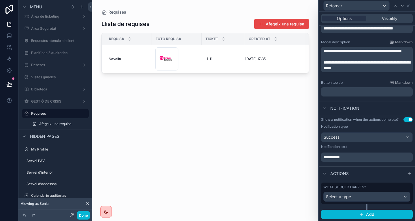
click at [363, 191] on div "What should happen? Select a type" at bounding box center [367, 193] width 87 height 17
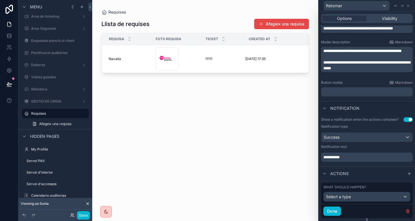
scroll to position [116, 0]
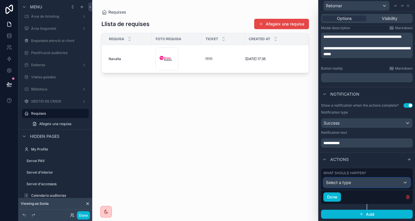
click at [361, 182] on div "Select a type" at bounding box center [367, 182] width 86 height 9
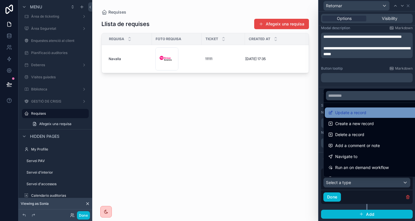
click at [369, 112] on div "Update a record" at bounding box center [371, 112] width 86 height 7
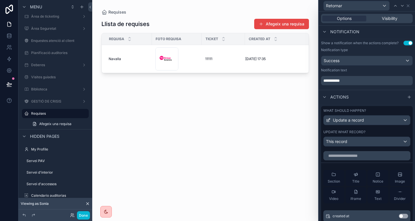
scroll to position [181, 0]
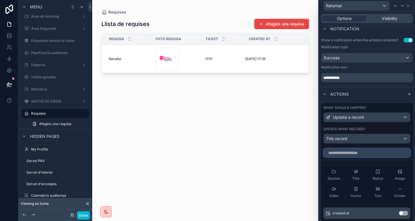
click at [354, 155] on input "text" at bounding box center [367, 152] width 87 height 9
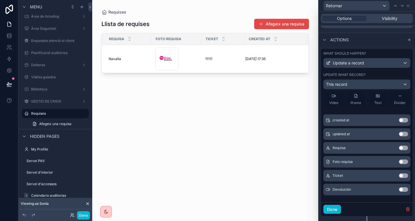
scroll to position [236, 0]
click at [399, 188] on button "Use setting" at bounding box center [403, 189] width 9 height 5
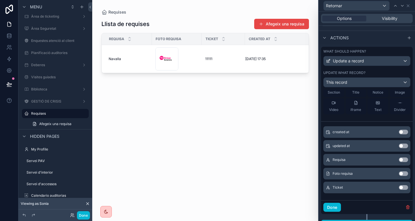
scroll to position [247, 0]
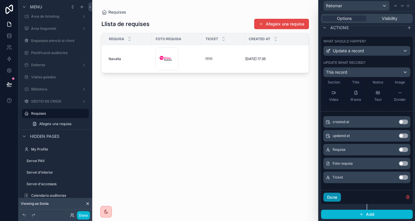
click at [337, 195] on button "Done" at bounding box center [333, 196] width 18 height 9
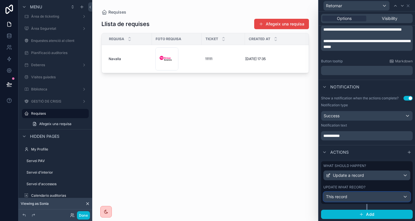
click at [362, 193] on div "This record" at bounding box center [367, 196] width 86 height 9
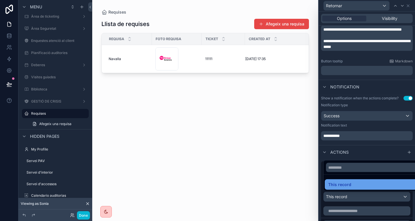
click at [363, 188] on div "This record" at bounding box center [371, 184] width 93 height 10
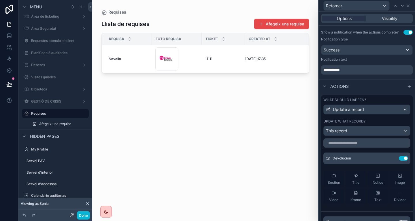
scroll to position [0, 0]
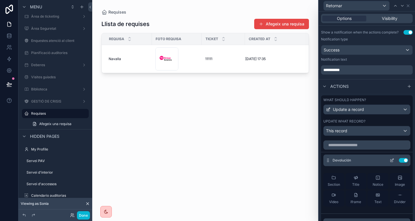
click at [390, 159] on icon at bounding box center [392, 160] width 5 height 5
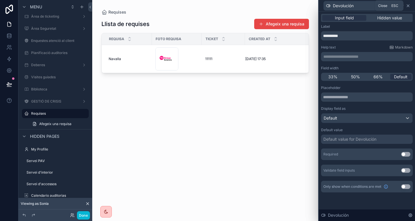
click at [409, 5] on icon at bounding box center [408, 5] width 5 height 5
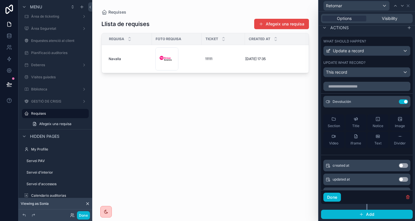
scroll to position [44, 0]
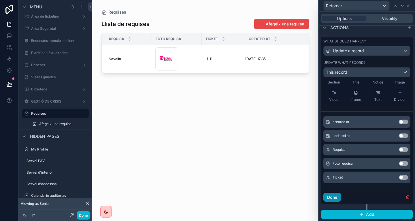
click at [335, 195] on button "Done" at bounding box center [333, 196] width 18 height 9
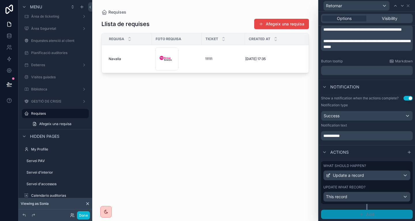
click at [364, 213] on button "Add" at bounding box center [367, 213] width 92 height 9
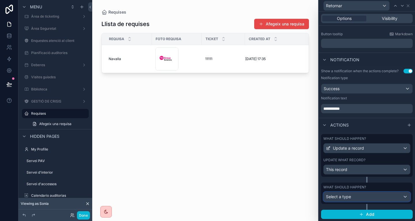
click at [362, 194] on div "Select a type" at bounding box center [367, 196] width 86 height 9
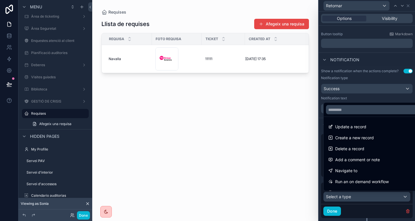
click at [373, 215] on div at bounding box center [367, 110] width 96 height 221
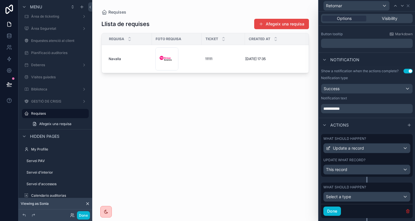
click at [406, 212] on icon "button" at bounding box center [408, 210] width 5 height 5
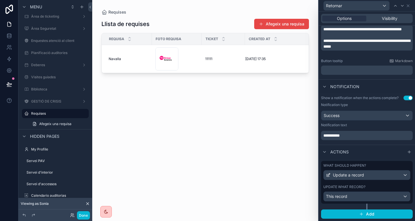
scroll to position [123, 0]
click at [279, 136] on div "Llista de requises Afegeix una requisa Requisa Foto requisa Ticket Created at N…" at bounding box center [205, 114] width 208 height 199
click at [85, 214] on button "Done" at bounding box center [83, 215] width 13 height 8
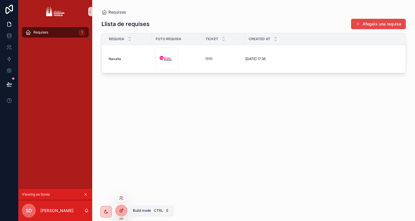
click at [123, 210] on icon at bounding box center [121, 210] width 5 height 5
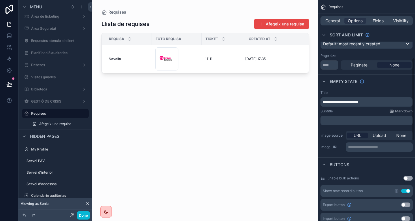
scroll to position [0, 0]
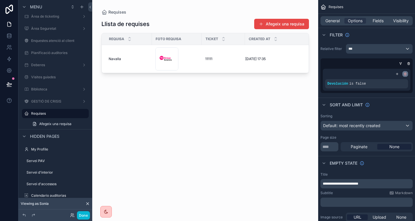
click at [404, 75] on icon "scrollable content" at bounding box center [405, 73] width 3 height 3
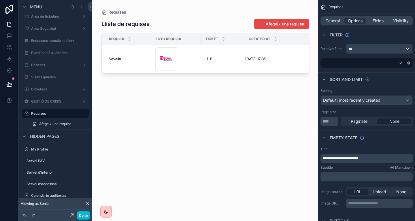
click at [409, 66] on div "scrollable content" at bounding box center [365, 62] width 92 height 9
click at [409, 63] on icon "scrollable content" at bounding box center [409, 63] width 0 height 1
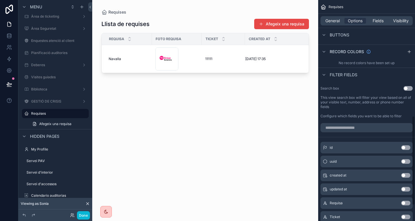
scroll to position [285, 0]
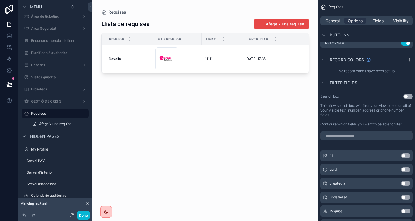
click at [409, 96] on button "Use setting" at bounding box center [408, 96] width 9 height 5
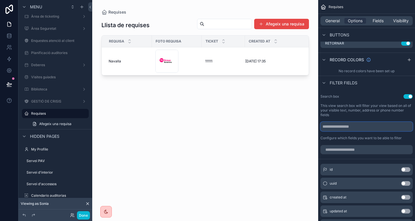
click at [369, 130] on input "scrollable content" at bounding box center [367, 126] width 92 height 9
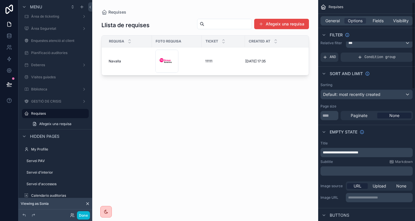
scroll to position [0, 0]
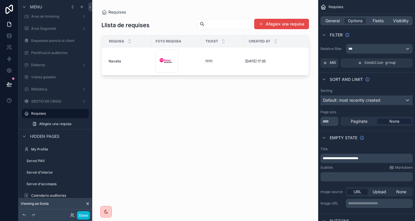
click at [367, 101] on span "Default: most recently created" at bounding box center [351, 99] width 57 height 5
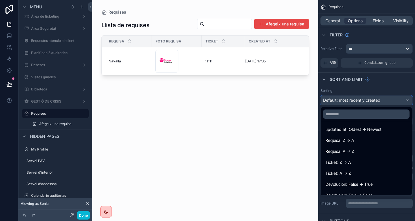
scroll to position [52, 0]
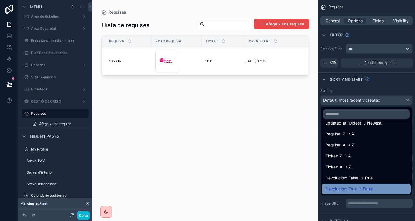
click at [383, 188] on div "Devolución: True -> False" at bounding box center [367, 188] width 82 height 7
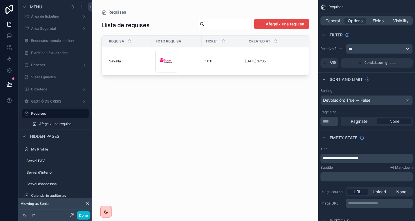
click at [271, 125] on div at bounding box center [205, 107] width 226 height 214
click at [79, 217] on button "Done" at bounding box center [83, 215] width 13 height 8
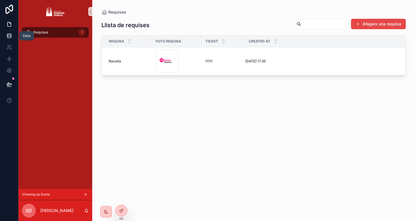
click at [10, 37] on icon at bounding box center [9, 36] width 6 height 6
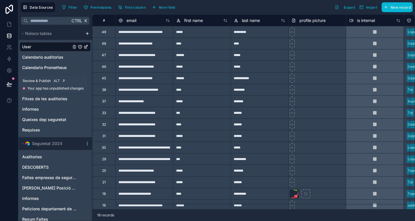
click at [11, 87] on button at bounding box center [9, 84] width 13 height 16
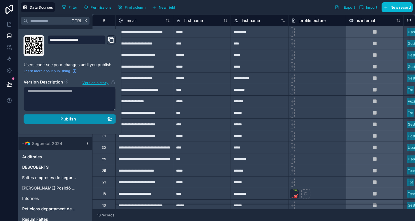
click at [75, 118] on span "Publish" at bounding box center [69, 118] width 16 height 5
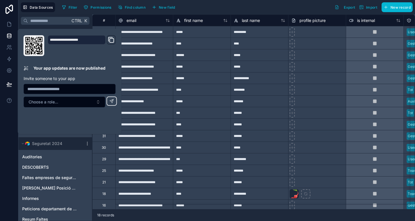
click at [110, 39] on icon "Domain and Custom Link" at bounding box center [112, 40] width 4 height 4
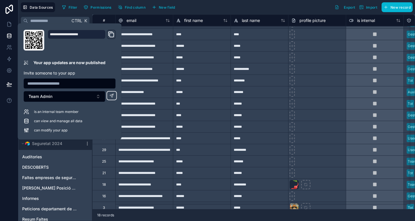
scroll to position [29, 0]
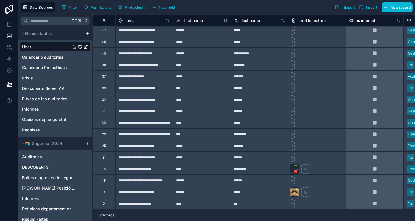
click at [167, 215] on div "18 records" at bounding box center [253, 215] width 323 height 12
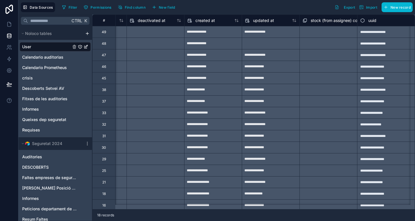
scroll to position [0, 512]
click at [9, 45] on icon at bounding box center [8, 46] width 2 height 2
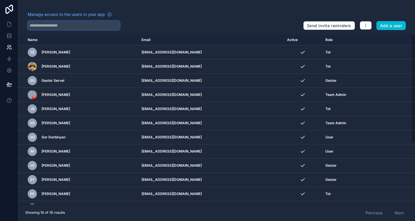
click at [82, 25] on input "text" at bounding box center [74, 25] width 92 height 9
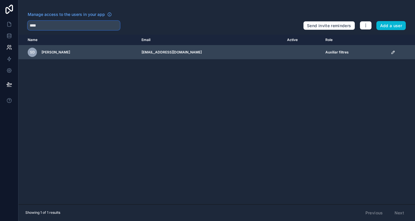
type input "****"
click at [391, 52] on icon "scrollable content" at bounding box center [393, 52] width 5 height 5
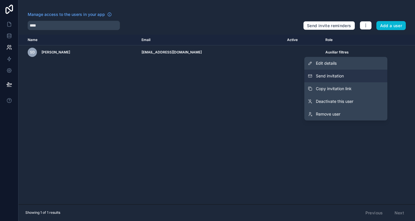
click at [352, 70] on button "Send invitation" at bounding box center [345, 75] width 83 height 13
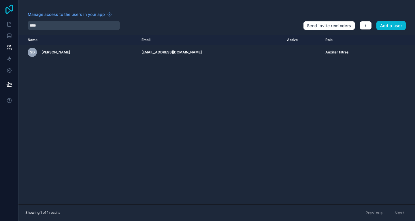
click at [6, 5] on icon at bounding box center [9, 9] width 12 height 9
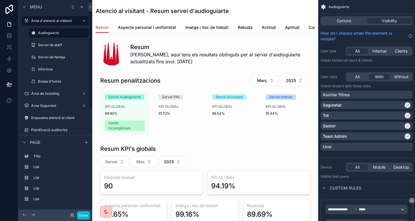
scroll to position [206, 0]
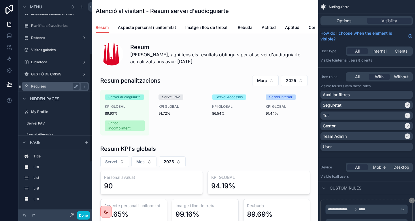
click at [51, 86] on label "Requises" at bounding box center [54, 86] width 46 height 5
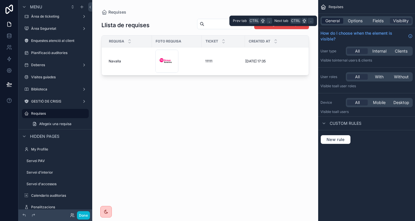
click at [331, 22] on span "General" at bounding box center [333, 21] width 14 height 6
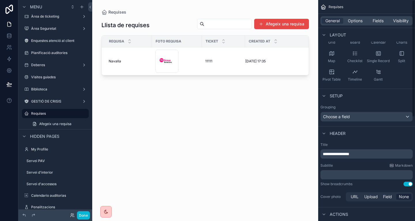
scroll to position [0, 0]
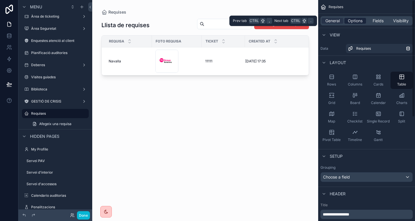
click at [360, 22] on span "Options" at bounding box center [355, 21] width 15 height 6
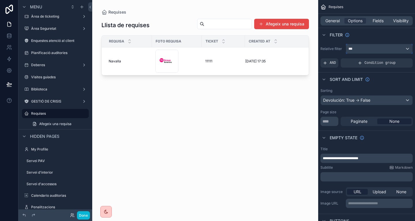
click at [383, 47] on div "***" at bounding box center [379, 48] width 66 height 9
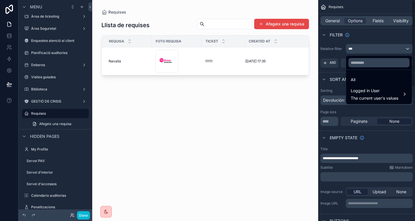
click at [402, 115] on div "scrollable content" at bounding box center [207, 110] width 415 height 221
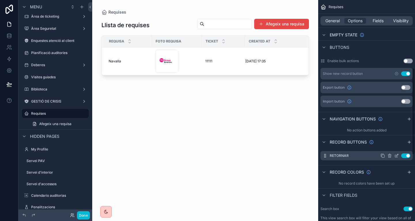
scroll to position [172, 0]
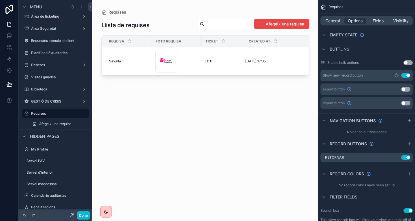
click at [396, 74] on icon "scrollable content" at bounding box center [396, 75] width 5 height 5
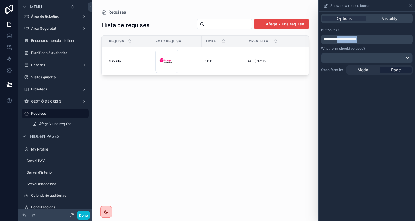
drag, startPoint x: 341, startPoint y: 39, endPoint x: 406, endPoint y: 43, distance: 65.0
click at [406, 43] on div "**********" at bounding box center [367, 39] width 92 height 9
click at [413, 6] on icon at bounding box center [410, 5] width 5 height 5
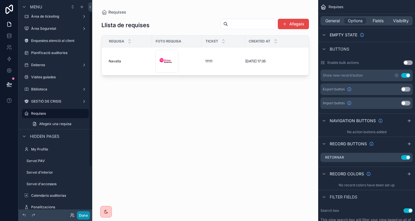
click at [82, 212] on button "Done" at bounding box center [83, 215] width 13 height 8
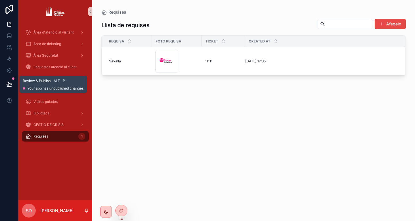
click at [7, 84] on icon at bounding box center [9, 83] width 5 height 3
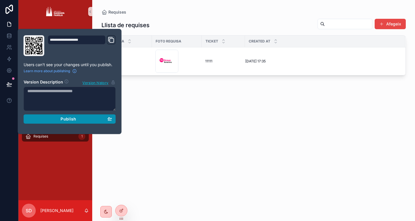
click at [76, 118] on span "Publish" at bounding box center [69, 118] width 16 height 5
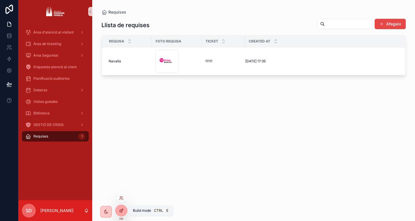
click at [121, 207] on div at bounding box center [122, 210] width 12 height 11
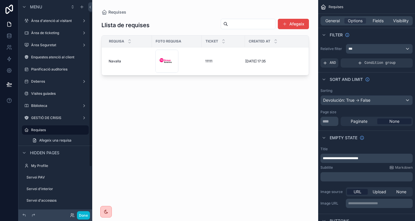
scroll to position [16, 0]
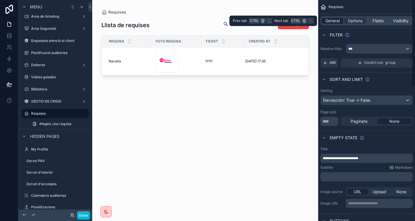
click at [326, 22] on span "General" at bounding box center [333, 21] width 14 height 6
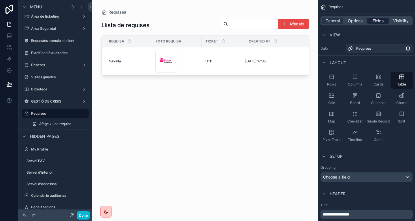
click at [381, 20] on span "Fields" at bounding box center [378, 21] width 11 height 6
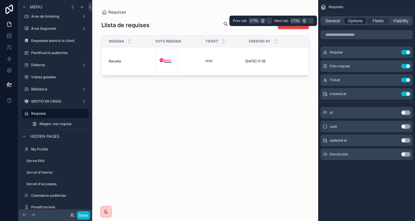
click at [356, 20] on span "Options" at bounding box center [355, 21] width 15 height 6
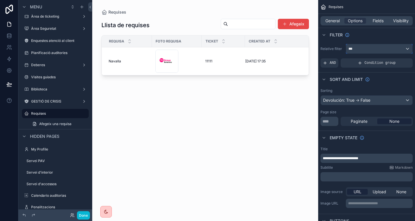
click at [404, 44] on button "***" at bounding box center [379, 49] width 67 height 10
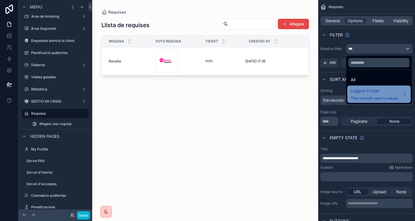
click at [388, 93] on span "Logged in User" at bounding box center [375, 90] width 48 height 7
drag, startPoint x: 377, startPoint y: 74, endPoint x: 390, endPoint y: 88, distance: 19.4
click at [390, 88] on ul "All Logged in User The current user's values" at bounding box center [379, 87] width 66 height 34
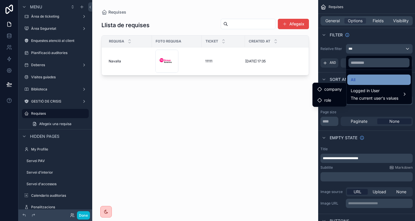
drag, startPoint x: 390, startPoint y: 88, endPoint x: 390, endPoint y: 80, distance: 8.7
click at [390, 80] on ul "All Logged in User The current user's values" at bounding box center [379, 87] width 66 height 34
click at [390, 80] on div "All" at bounding box center [379, 79] width 57 height 7
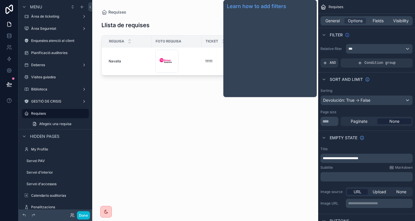
click at [348, 34] on icon "scrollable content" at bounding box center [347, 35] width 5 height 5
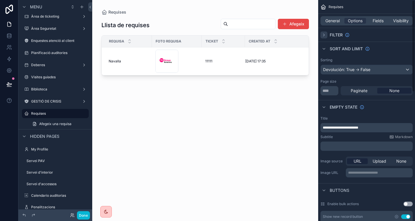
click at [324, 35] on icon "scrollable content" at bounding box center [324, 35] width 5 height 5
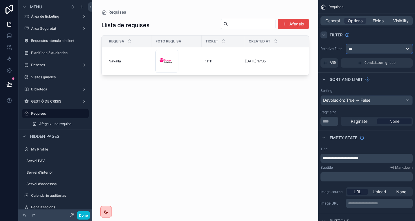
click at [368, 47] on div "***" at bounding box center [379, 48] width 66 height 9
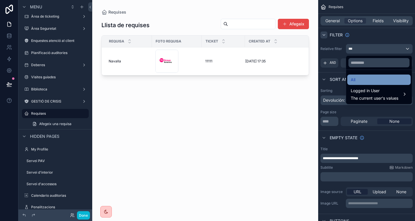
click at [362, 81] on div "All" at bounding box center [379, 79] width 57 height 7
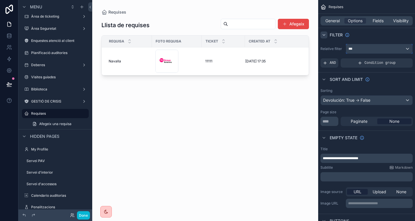
click at [372, 51] on div "***" at bounding box center [379, 48] width 66 height 9
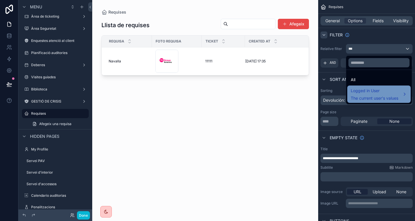
click at [364, 91] on span "Logged in User" at bounding box center [375, 90] width 48 height 7
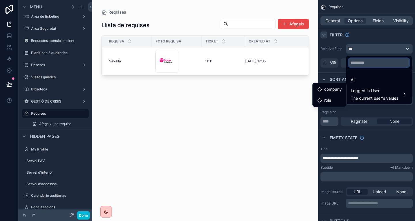
click at [366, 59] on input "text" at bounding box center [379, 62] width 61 height 9
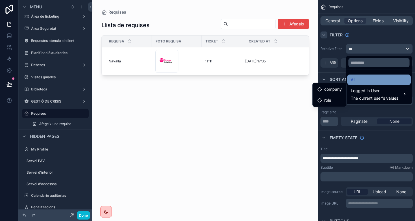
click at [365, 78] on div "All" at bounding box center [379, 79] width 57 height 7
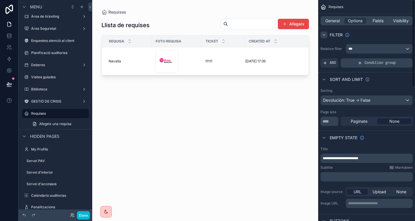
click at [359, 63] on icon "scrollable content" at bounding box center [360, 63] width 5 height 5
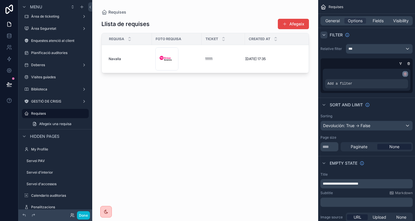
click at [405, 76] on div "scrollable content" at bounding box center [406, 74] width 6 height 6
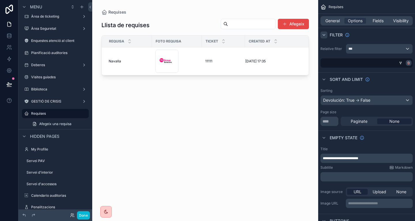
click at [408, 61] on icon "scrollable content" at bounding box center [408, 62] width 3 height 3
click at [407, 48] on div "***" at bounding box center [379, 48] width 66 height 9
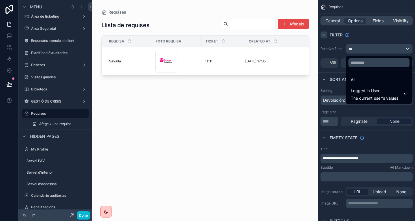
click at [390, 39] on div "scrollable content" at bounding box center [207, 110] width 415 height 221
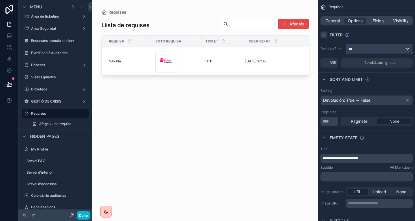
click at [355, 50] on div "***" at bounding box center [379, 48] width 66 height 9
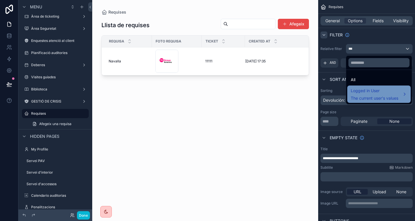
click at [364, 99] on span "The current user's values" at bounding box center [375, 98] width 48 height 6
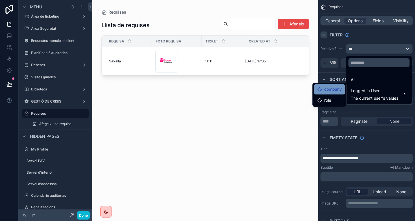
click at [336, 86] on span "company" at bounding box center [333, 89] width 18 height 7
click at [334, 97] on div "role" at bounding box center [329, 100] width 25 height 7
click at [381, 36] on div "scrollable content" at bounding box center [207, 110] width 415 height 221
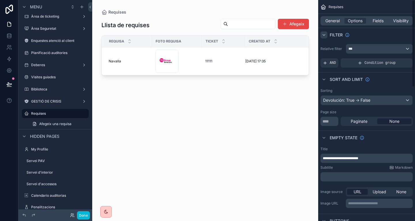
click at [381, 36] on div "Filter" at bounding box center [366, 35] width 97 height 14
click at [85, 212] on button "Done" at bounding box center [83, 215] width 13 height 8
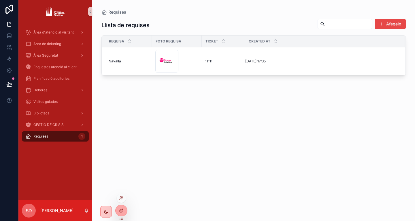
click at [120, 211] on icon at bounding box center [121, 210] width 5 height 5
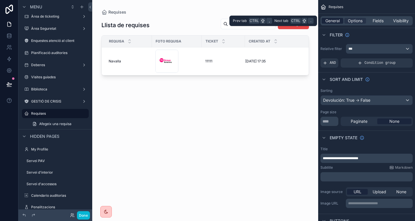
click at [334, 20] on span "General" at bounding box center [333, 21] width 14 height 6
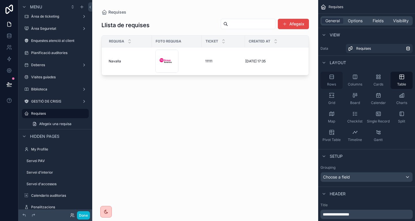
click at [336, 76] on div "Rows" at bounding box center [332, 80] width 22 height 17
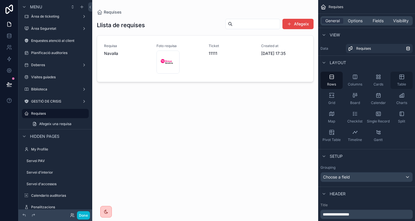
click at [401, 78] on icon "scrollable content" at bounding box center [401, 77] width 0 height 4
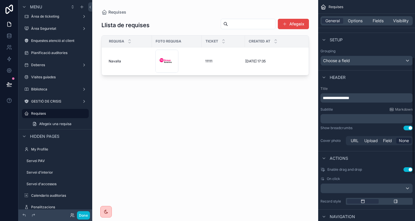
scroll to position [108, 0]
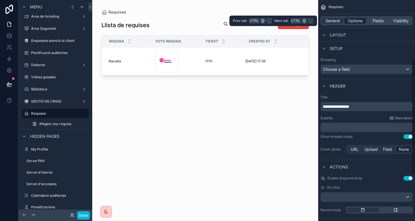
click at [358, 23] on span "Options" at bounding box center [355, 21] width 15 height 6
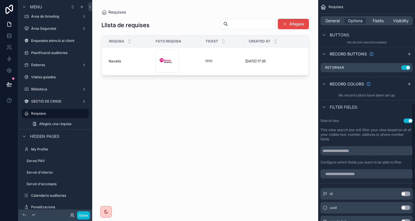
scroll to position [262, 0]
click at [410, 85] on icon "scrollable content" at bounding box center [409, 83] width 5 height 5
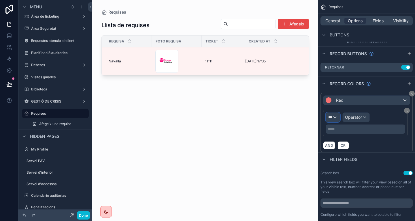
click at [332, 116] on span "***" at bounding box center [330, 117] width 4 height 5
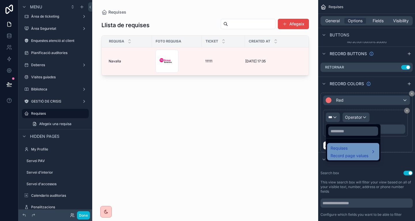
click at [347, 152] on div "Requises Record page values" at bounding box center [350, 151] width 38 height 14
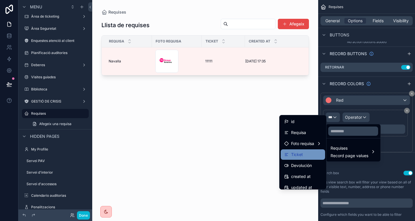
scroll to position [16, 0]
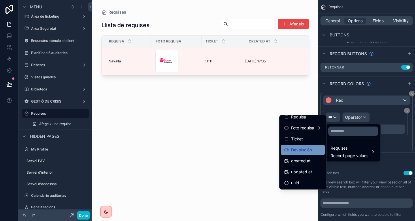
click at [300, 151] on span "Devolución" at bounding box center [301, 149] width 21 height 7
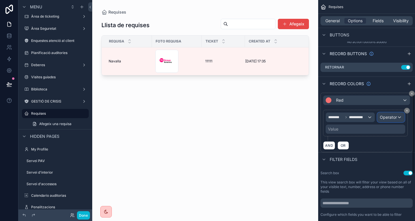
click at [388, 116] on span "Operator" at bounding box center [388, 116] width 17 height 5
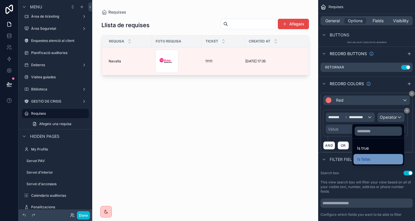
click at [368, 159] on div "Is false" at bounding box center [378, 158] width 43 height 7
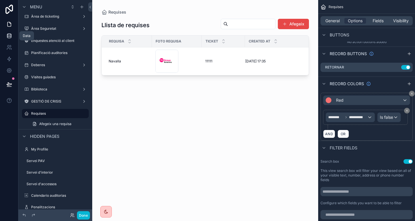
click at [12, 33] on icon at bounding box center [9, 36] width 6 height 6
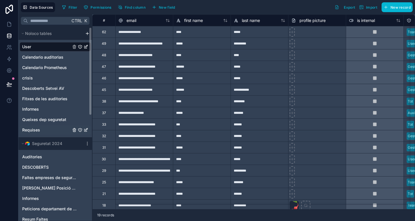
click at [59, 127] on link "Requises" at bounding box center [46, 130] width 49 height 6
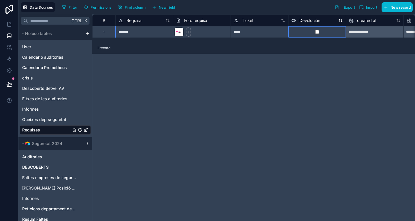
click at [309, 19] on span "Devolución" at bounding box center [310, 21] width 21 height 6
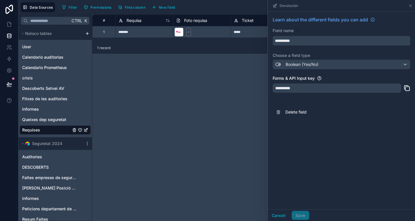
drag, startPoint x: 308, startPoint y: 39, endPoint x: 251, endPoint y: 36, distance: 56.9
click at [251, 36] on div "**********" at bounding box center [253, 117] width 323 height 206
type input "**********"
click at [305, 214] on button "Save" at bounding box center [300, 214] width 17 height 9
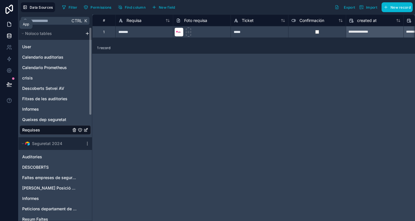
click at [12, 25] on icon at bounding box center [9, 24] width 6 height 6
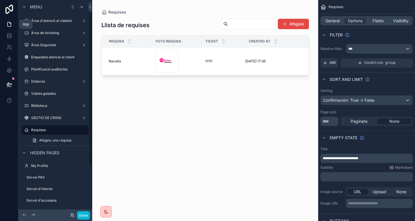
scroll to position [16, 0]
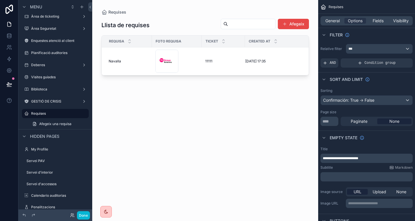
drag, startPoint x: 129, startPoint y: 77, endPoint x: 193, endPoint y: 84, distance: 65.0
click at [193, 84] on div at bounding box center [205, 107] width 226 height 214
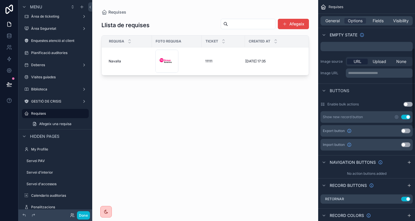
scroll to position [131, 0]
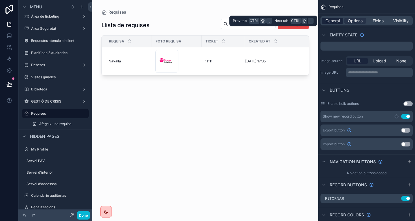
click at [337, 18] on span "General" at bounding box center [333, 21] width 14 height 6
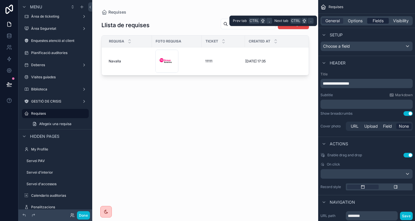
click at [377, 20] on span "Fields" at bounding box center [378, 21] width 11 height 6
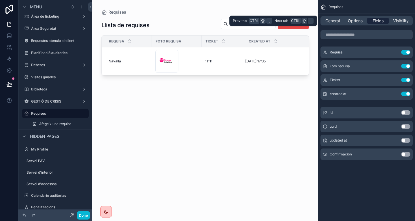
scroll to position [0, 0]
click at [338, 20] on span "General" at bounding box center [333, 21] width 14 height 6
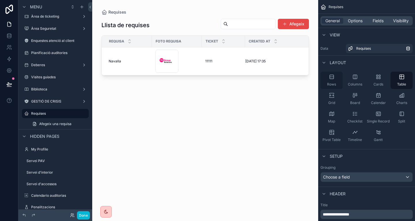
click at [335, 76] on div "Rows" at bounding box center [332, 80] width 22 height 17
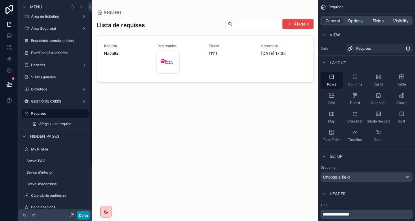
click at [86, 214] on button "Done" at bounding box center [83, 215] width 13 height 8
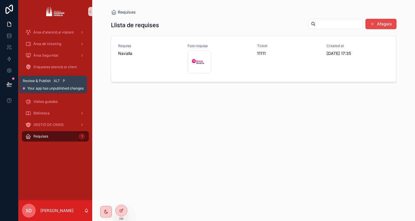
click at [10, 83] on icon at bounding box center [9, 84] width 6 height 6
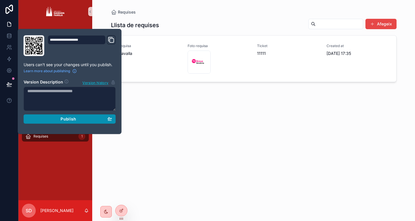
click at [61, 121] on span "Publish" at bounding box center [69, 118] width 16 height 5
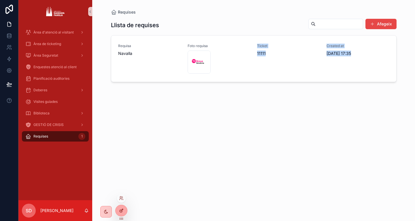
drag, startPoint x: 193, startPoint y: 143, endPoint x: 119, endPoint y: 210, distance: 99.6
click at [119, 210] on div "Àrea d'atenció al visitant Àrea de ticketing Àrea Seguretat Enquestes atenció a…" at bounding box center [216, 110] width 397 height 221
click at [119, 210] on div at bounding box center [122, 210] width 12 height 11
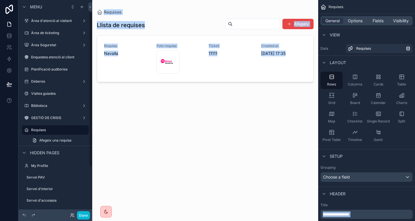
scroll to position [16, 0]
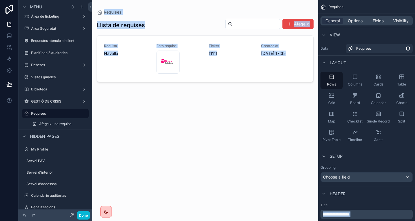
click at [219, 103] on div at bounding box center [205, 107] width 226 height 214
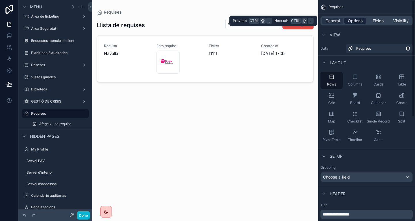
click at [351, 20] on span "Options" at bounding box center [355, 21] width 15 height 6
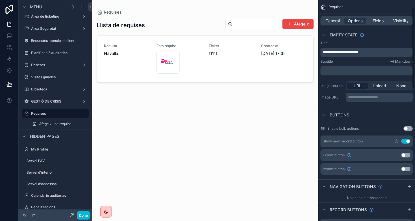
scroll to position [0, 0]
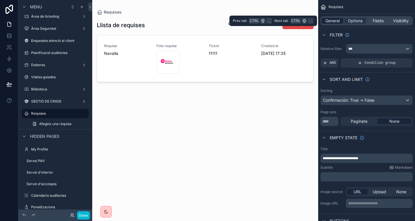
click at [334, 20] on span "General" at bounding box center [333, 21] width 14 height 6
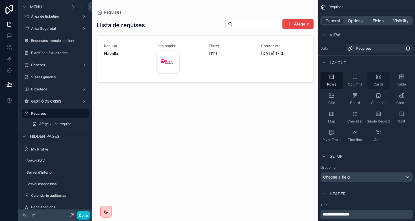
click at [372, 74] on div "Cards" at bounding box center [378, 80] width 22 height 17
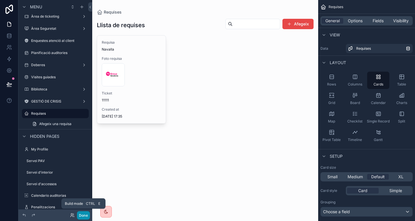
click at [84, 215] on button "Done" at bounding box center [83, 215] width 13 height 8
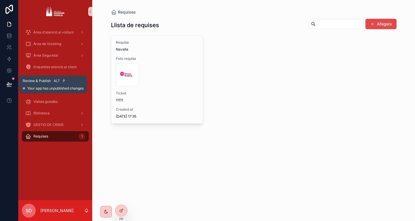
click at [12, 82] on icon at bounding box center [9, 84] width 6 height 6
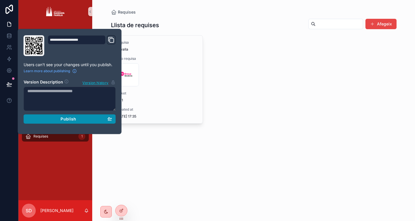
click at [73, 121] on span "Publish" at bounding box center [69, 118] width 16 height 5
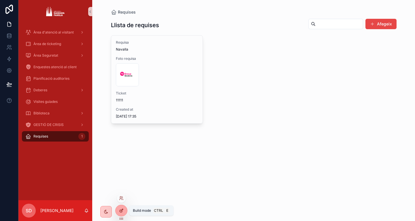
click at [123, 210] on icon at bounding box center [121, 210] width 5 height 5
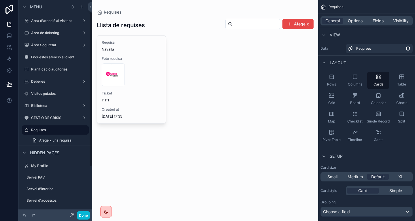
scroll to position [16, 0]
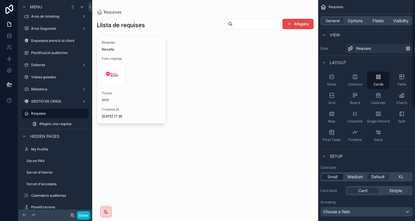
click at [331, 174] on span "Small" at bounding box center [333, 177] width 10 height 6
click at [82, 211] on button "Done" at bounding box center [83, 215] width 13 height 8
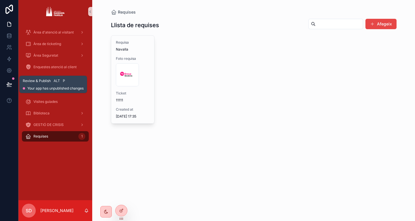
click at [12, 83] on button at bounding box center [9, 84] width 13 height 16
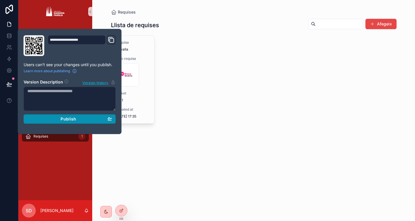
click at [75, 116] on span "Publish" at bounding box center [69, 118] width 16 height 5
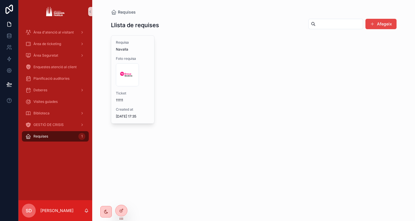
click at [236, 100] on div "Requisa Navalla Foto requisa Group .png Ticket 11111 Created at 4/9/2025 17:35 …" at bounding box center [254, 79] width 286 height 88
click at [120, 209] on icon at bounding box center [121, 210] width 5 height 5
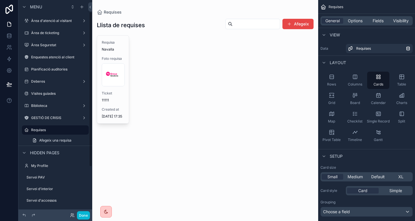
scroll to position [16, 0]
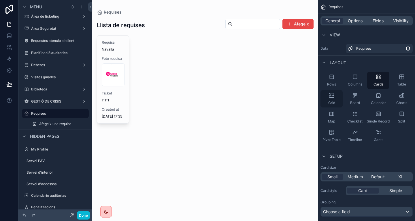
click at [336, 93] on div "Grid" at bounding box center [332, 98] width 22 height 17
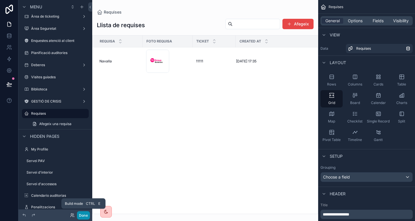
click at [82, 215] on button "Done" at bounding box center [83, 215] width 13 height 8
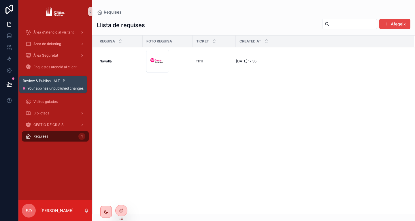
click at [10, 83] on icon at bounding box center [9, 84] width 6 height 6
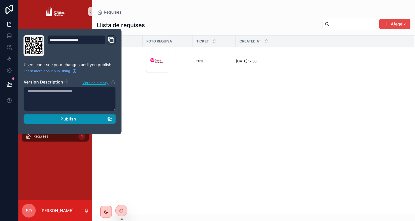
click at [82, 117] on div "Publish" at bounding box center [69, 118] width 85 height 5
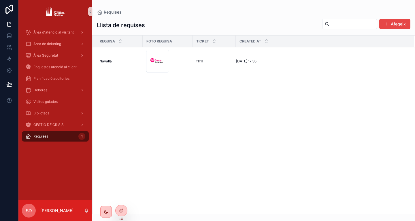
click at [189, 122] on div "Requisa Foto requisa Ticket Created at Navalla Navalla Group .png 11111 11111 4…" at bounding box center [254, 124] width 322 height 178
click at [122, 209] on icon at bounding box center [121, 210] width 5 height 5
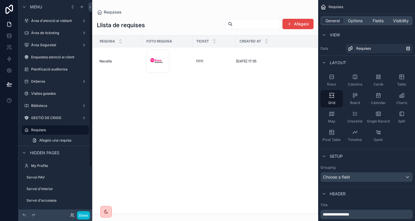
scroll to position [16, 0]
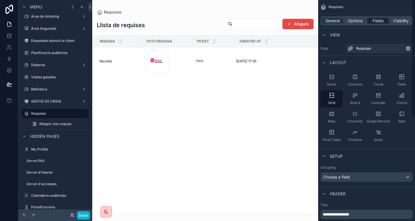
click at [381, 20] on span "Fields" at bounding box center [378, 21] width 11 height 6
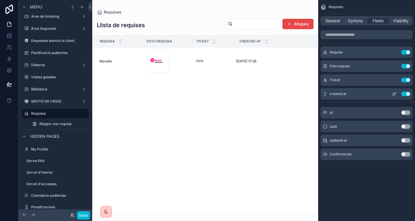
click at [395, 95] on icon "scrollable content" at bounding box center [394, 93] width 5 height 5
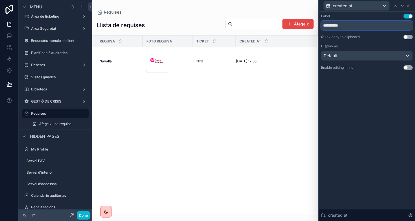
drag, startPoint x: 355, startPoint y: 25, endPoint x: 312, endPoint y: 24, distance: 42.7
click at [312, 24] on div "**********" at bounding box center [207, 110] width 415 height 221
type input "****"
click at [360, 102] on div "Label Use setting **** Quick copy to clipboard Use setting Display as Default E…" at bounding box center [367, 116] width 96 height 209
click at [86, 212] on button "Done" at bounding box center [83, 215] width 13 height 8
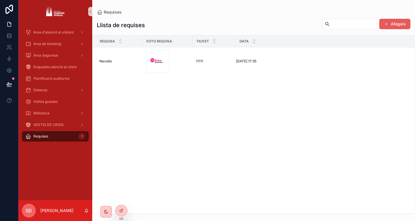
click at [395, 21] on button "Afegeix" at bounding box center [394, 24] width 31 height 10
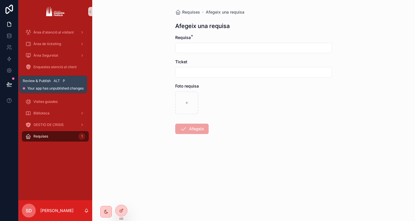
click at [8, 84] on icon at bounding box center [9, 83] width 5 height 3
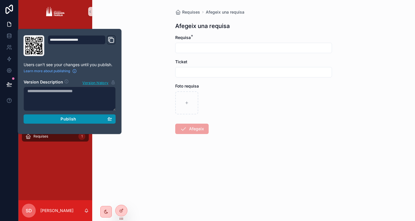
click at [66, 119] on span "Publish" at bounding box center [69, 118] width 16 height 5
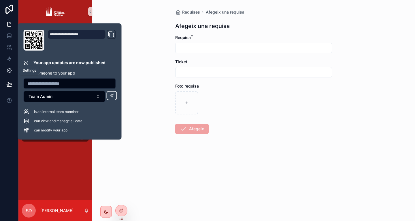
click at [10, 68] on icon at bounding box center [9, 70] width 4 height 4
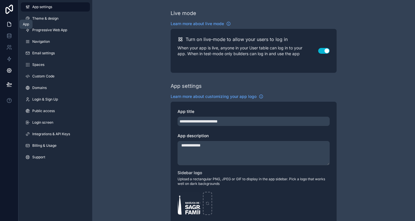
click at [12, 23] on link at bounding box center [9, 24] width 18 height 12
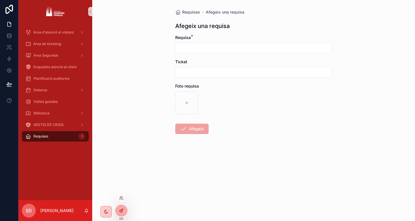
click at [118, 210] on div at bounding box center [122, 210] width 12 height 11
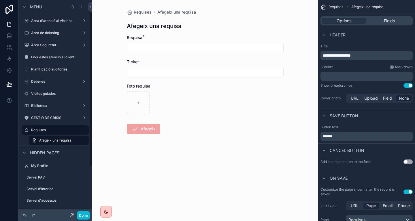
scroll to position [16, 0]
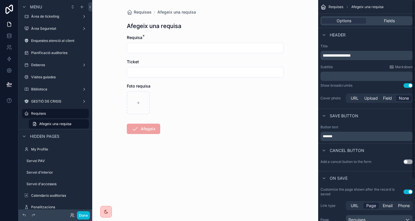
click at [201, 96] on div at bounding box center [205, 102] width 157 height 23
click at [41, 113] on label "Requises" at bounding box center [54, 113] width 46 height 5
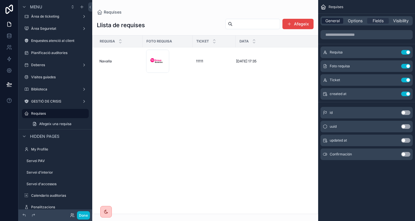
click at [335, 18] on span "General" at bounding box center [333, 21] width 14 height 6
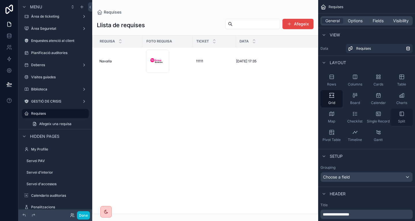
click at [407, 121] on div "Split" at bounding box center [402, 116] width 22 height 17
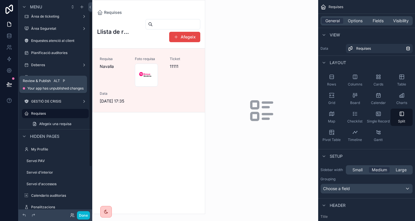
click at [6, 86] on button at bounding box center [9, 84] width 13 height 16
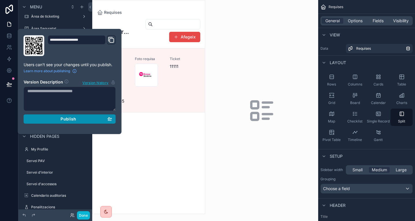
click at [74, 122] on button "Publish" at bounding box center [70, 118] width 92 height 9
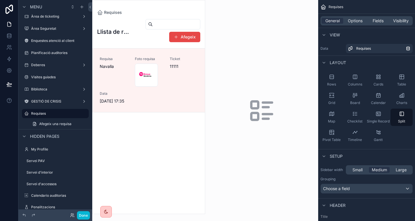
click at [177, 146] on div "Llista de requises Afegeix Requisa Navalla Foto requisa Group .png Ticket 11111…" at bounding box center [149, 114] width 112 height 198
click at [356, 115] on icon "scrollable content" at bounding box center [355, 114] width 6 height 6
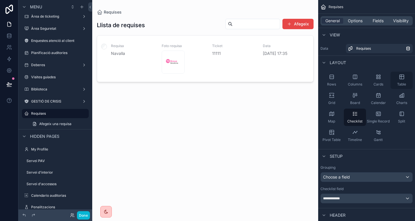
click at [405, 74] on div "Table" at bounding box center [402, 80] width 22 height 17
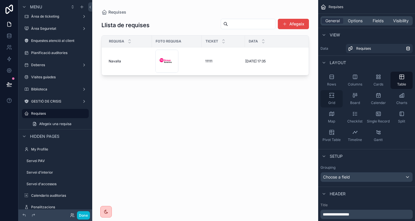
click at [334, 99] on div "Grid" at bounding box center [332, 98] width 22 height 17
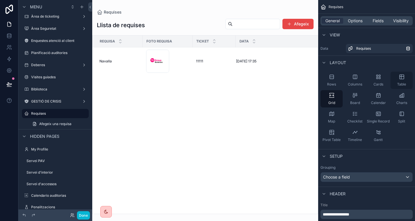
click at [393, 76] on div "Table" at bounding box center [402, 80] width 22 height 17
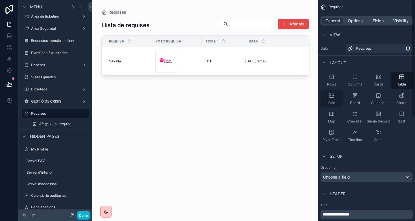
click at [331, 98] on icon "scrollable content" at bounding box center [332, 95] width 6 height 6
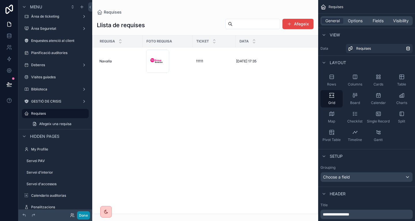
click at [82, 214] on button "Done" at bounding box center [83, 215] width 13 height 8
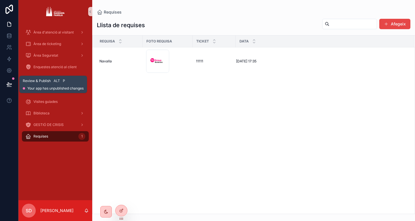
click at [9, 84] on icon at bounding box center [9, 84] width 6 height 6
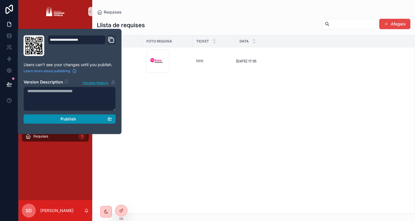
click at [61, 122] on button "Publish" at bounding box center [70, 118] width 92 height 9
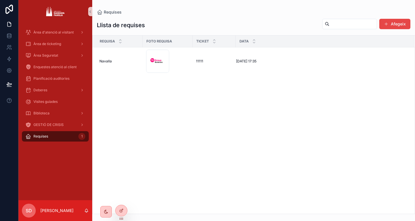
click at [228, 109] on div "Requisa Foto requisa Ticket Data Navalla Navalla Group .png 11111 11111 4/9/202…" at bounding box center [254, 124] width 322 height 178
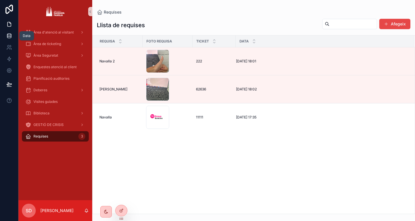
click at [8, 35] on icon at bounding box center [9, 36] width 6 height 6
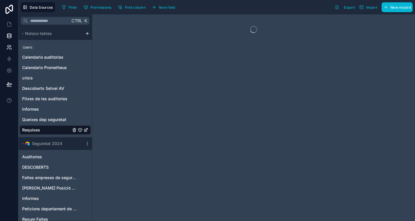
click at [9, 49] on icon at bounding box center [9, 47] width 6 height 6
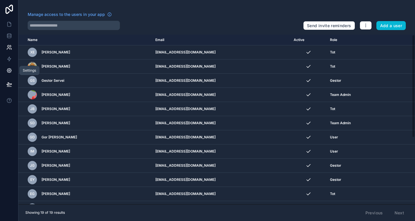
click at [11, 65] on link at bounding box center [9, 71] width 18 height 12
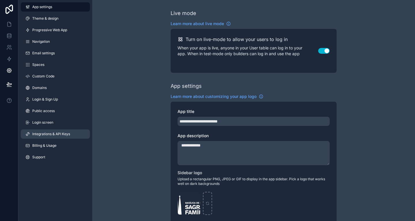
click at [51, 134] on span "Integrations & API Keys" at bounding box center [51, 133] width 38 height 5
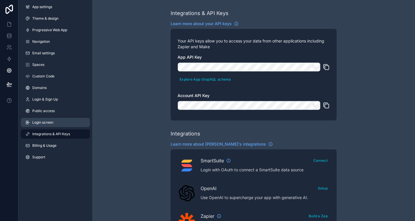
click at [51, 120] on span "Login screen" at bounding box center [42, 122] width 21 height 5
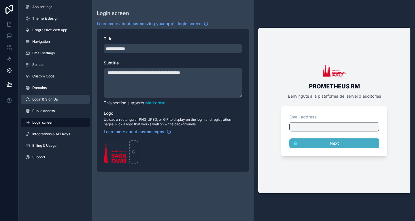
click at [52, 100] on span "Login & Sign Up" at bounding box center [45, 99] width 26 height 5
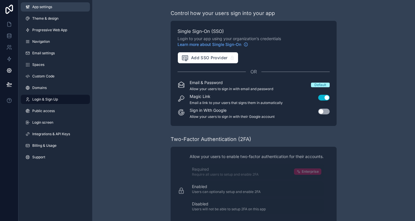
click at [65, 5] on link "App settings" at bounding box center [55, 6] width 69 height 9
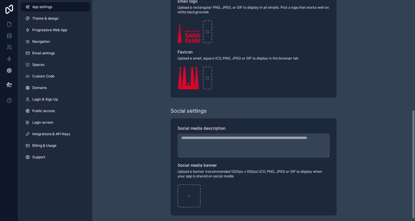
scroll to position [226, 0]
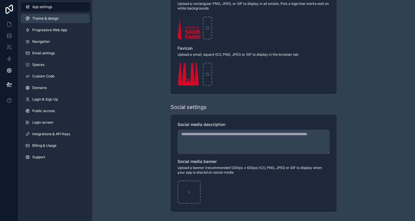
click at [53, 14] on link "Theme & design" at bounding box center [55, 18] width 69 height 9
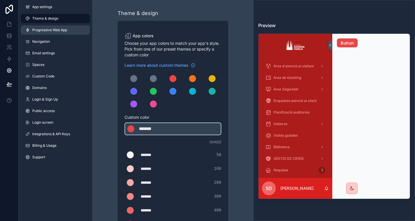
click at [45, 31] on span "Progressive Web App" at bounding box center [49, 30] width 35 height 5
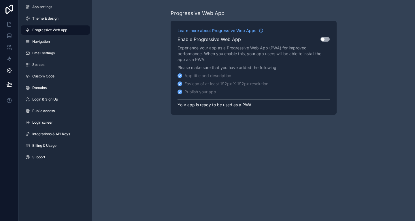
click at [325, 38] on button "Use setting" at bounding box center [325, 39] width 9 height 5
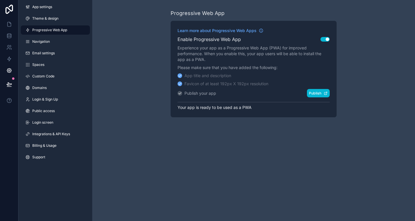
click at [316, 93] on button "Publish" at bounding box center [318, 93] width 23 height 8
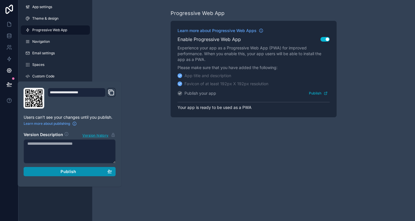
click at [82, 169] on div "Publish" at bounding box center [69, 171] width 85 height 5
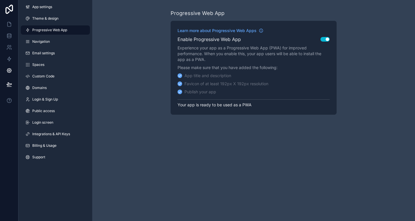
click at [256, 154] on div "Progressive Web App Learn more about Progressive Web Apps Enable Progressive We…" at bounding box center [253, 110] width 323 height 221
click at [246, 31] on span "Learn more about Progressive Web Apps" at bounding box center [217, 31] width 79 height 6
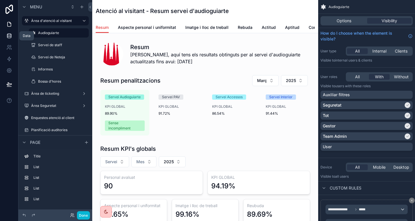
click at [10, 32] on link at bounding box center [9, 36] width 18 height 12
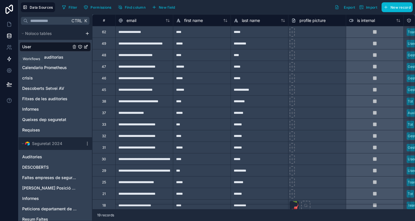
click at [9, 60] on icon at bounding box center [8, 59] width 3 height 4
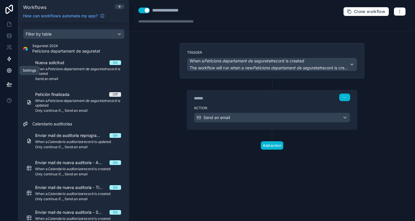
click at [10, 67] on link at bounding box center [9, 71] width 18 height 12
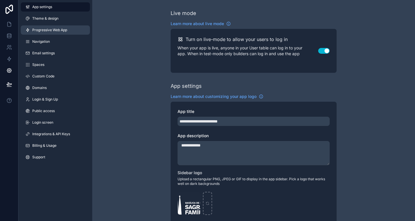
click at [62, 33] on link "Progressive Web App" at bounding box center [55, 29] width 69 height 9
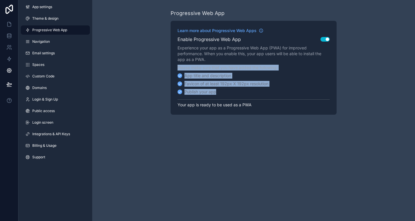
drag, startPoint x: 222, startPoint y: 94, endPoint x: 162, endPoint y: 65, distance: 66.4
click at [162, 65] on div "Progressive Web App Learn more about Progressive Web Apps Enable Progressive We…" at bounding box center [253, 62] width 323 height 124
click at [196, 85] on div "Favicon of at least 192px X 192px resolution" at bounding box center [227, 84] width 84 height 6
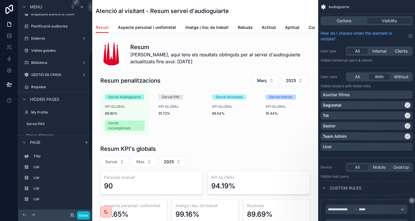
scroll to position [103, 0]
click at [12, 54] on link at bounding box center [9, 59] width 18 height 12
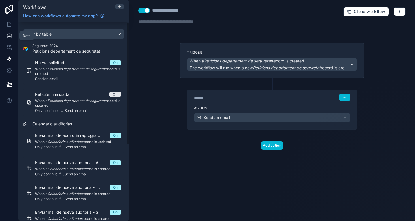
click at [7, 34] on icon at bounding box center [9, 36] width 6 height 6
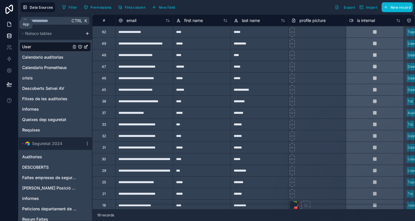
click at [10, 22] on icon at bounding box center [9, 24] width 6 height 6
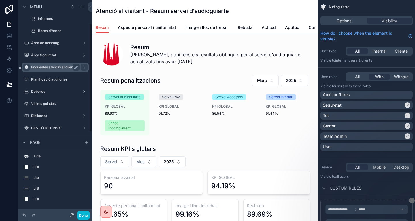
scroll to position [51, 0]
click at [11, 70] on icon at bounding box center [9, 70] width 4 height 4
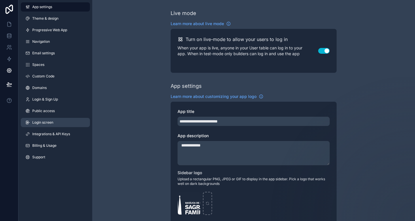
click at [59, 123] on link "Login screen" at bounding box center [55, 122] width 69 height 9
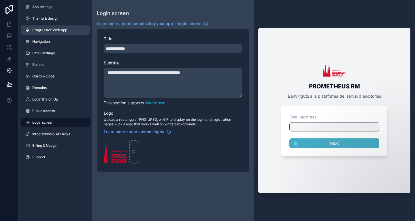
click at [63, 26] on link "Progressive Web App" at bounding box center [55, 29] width 69 height 9
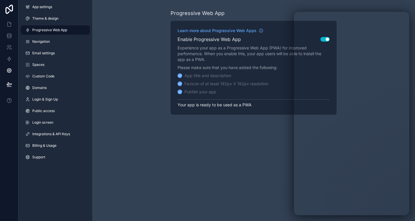
click at [172, 125] on div "Progressive Web App Learn more about Progressive Web Apps Enable Progressive We…" at bounding box center [253, 110] width 323 height 221
click at [8, 25] on icon at bounding box center [9, 24] width 6 height 6
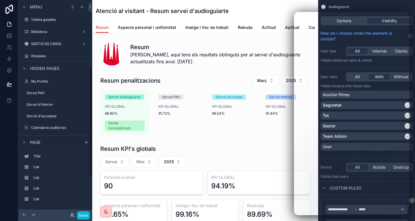
scroll to position [133, 0]
click at [54, 56] on label "Requises" at bounding box center [54, 56] width 46 height 5
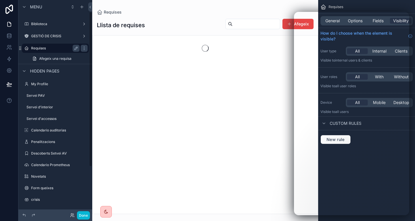
scroll to position [16, 0]
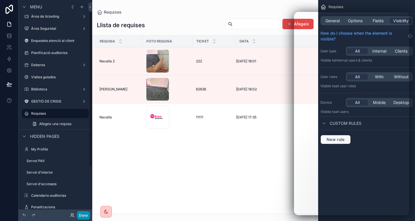
click at [86, 214] on button "Done" at bounding box center [83, 215] width 13 height 8
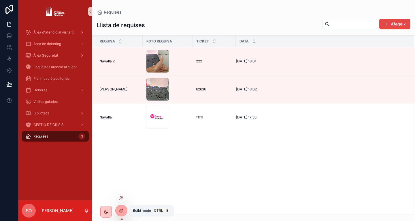
click at [123, 211] on icon at bounding box center [121, 210] width 5 height 5
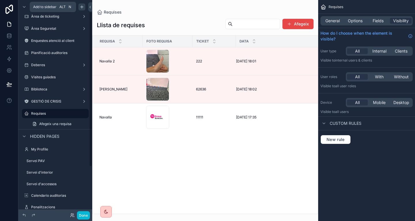
click at [83, 5] on icon "scrollable content" at bounding box center [82, 7] width 5 height 5
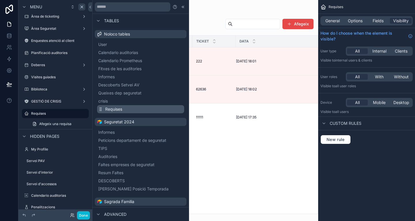
click at [127, 106] on button "Requises" at bounding box center [140, 109] width 87 height 8
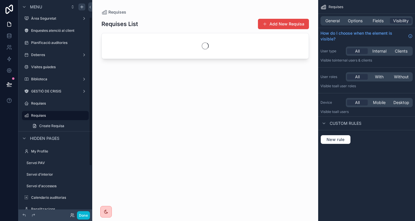
scroll to position [18, 0]
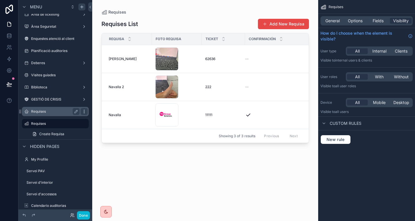
click at [85, 110] on icon "scrollable content" at bounding box center [84, 111] width 5 height 5
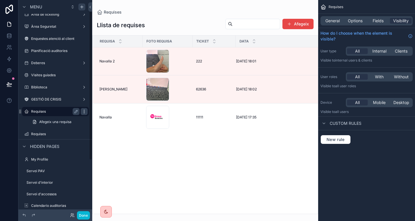
scroll to position [16, 0]
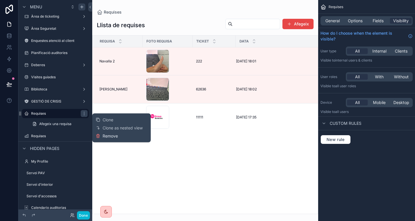
click at [112, 136] on span "Remove" at bounding box center [110, 136] width 15 height 6
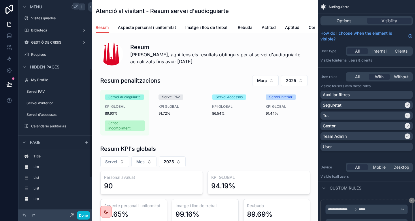
scroll to position [129, 0]
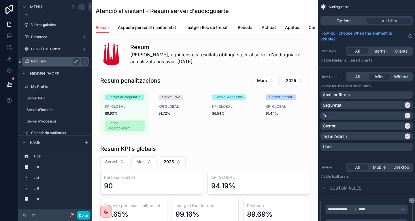
click at [46, 62] on label "Requises" at bounding box center [54, 61] width 46 height 5
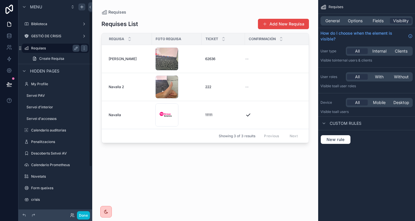
scroll to position [16, 0]
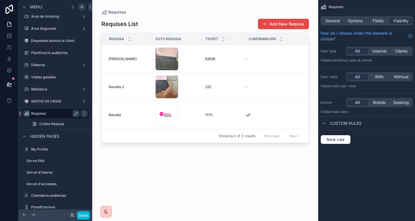
click at [25, 112] on icon "scrollable content" at bounding box center [26, 113] width 5 height 5
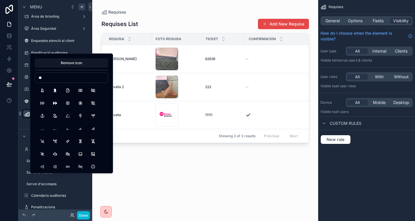
type input "*"
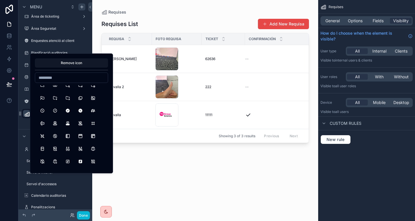
scroll to position [6120, 0]
click at [59, 121] on button "Fountain" at bounding box center [55, 123] width 10 height 10
click at [44, 149] on button "Fridge" at bounding box center [42, 148] width 10 height 10
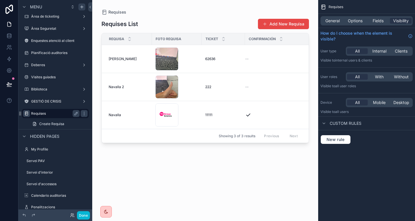
click at [140, 168] on div at bounding box center [205, 107] width 226 height 214
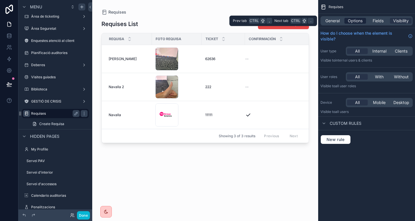
click at [360, 19] on span "Options" at bounding box center [355, 21] width 15 height 6
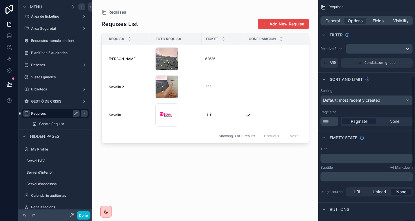
scroll to position [307, 0]
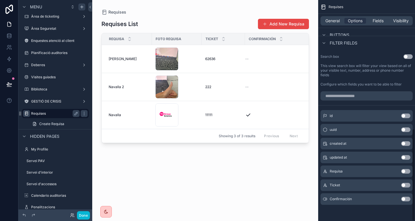
click at [408, 56] on button "Use setting" at bounding box center [408, 56] width 9 height 5
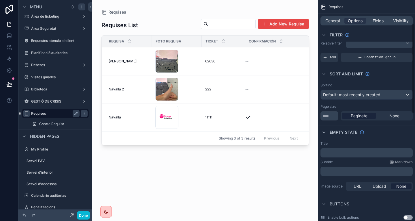
scroll to position [0, 0]
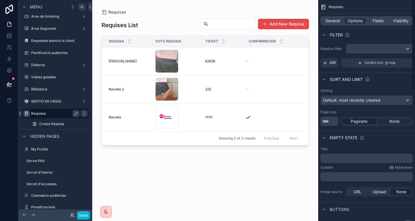
click at [396, 121] on span "None" at bounding box center [395, 121] width 10 height 6
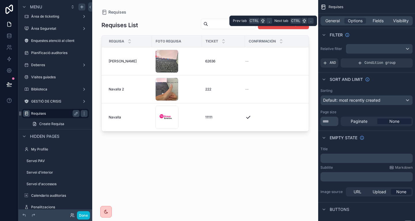
click at [335, 18] on div "General Options Fields Visibility" at bounding box center [367, 20] width 92 height 9
click at [337, 20] on span "General" at bounding box center [333, 21] width 14 height 6
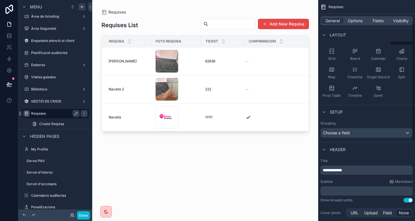
scroll to position [45, 0]
click at [357, 168] on p "**********" at bounding box center [367, 169] width 89 height 6
click at [358, 180] on div "Subtitle Markdown" at bounding box center [367, 180] width 92 height 5
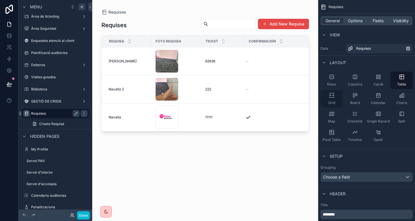
click at [333, 94] on icon "scrollable content" at bounding box center [332, 95] width 6 height 6
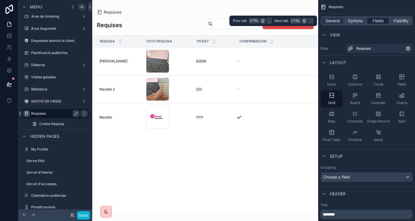
click at [379, 21] on span "Fields" at bounding box center [378, 21] width 11 height 6
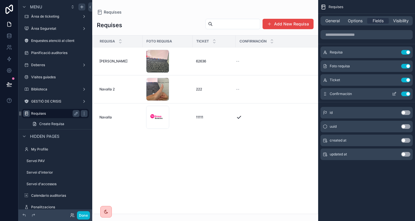
click at [405, 92] on button "Use setting" at bounding box center [405, 93] width 9 height 5
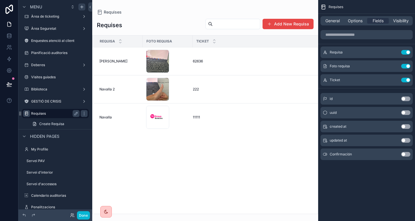
click at [406, 126] on button "Use setting" at bounding box center [405, 126] width 9 height 5
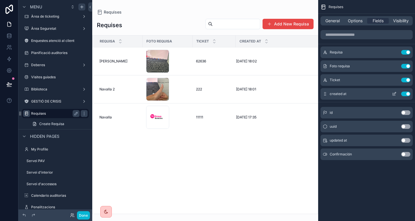
click at [394, 91] on icon "scrollable content" at bounding box center [394, 93] width 5 height 5
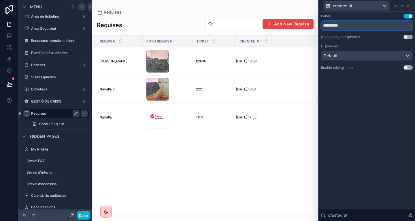
drag, startPoint x: 353, startPoint y: 26, endPoint x: 316, endPoint y: 18, distance: 37.6
click at [316, 18] on div "**********" at bounding box center [207, 110] width 415 height 221
type input "****"
click at [408, 4] on icon at bounding box center [408, 5] width 5 height 5
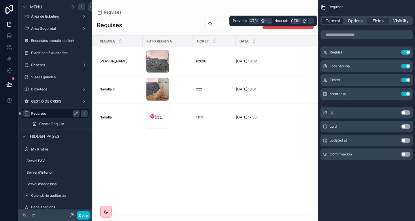
click at [332, 21] on span "General" at bounding box center [333, 21] width 14 height 6
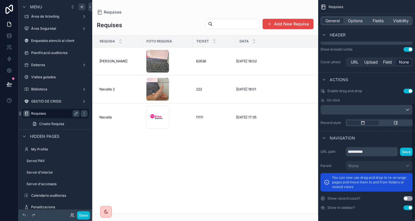
scroll to position [190, 0]
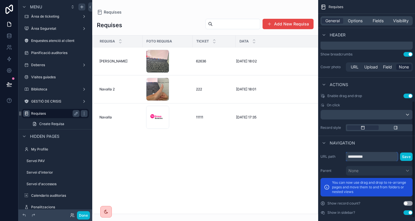
click at [378, 156] on input "**********" at bounding box center [372, 156] width 52 height 9
drag, startPoint x: 413, startPoint y: 155, endPoint x: 408, endPoint y: 155, distance: 4.9
click at [408, 155] on div "Requises General Options Fields Visibility View Data Requises Layout Rows Colum…" at bounding box center [366, 110] width 97 height 221
type input "********"
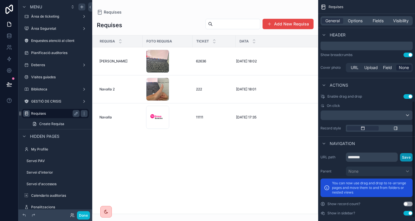
click at [408, 155] on button "Save" at bounding box center [406, 157] width 13 height 8
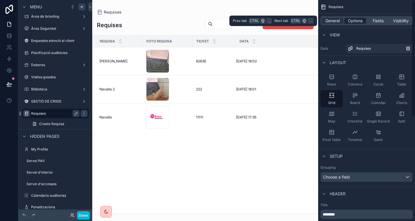
click at [360, 20] on span "Options" at bounding box center [355, 21] width 15 height 6
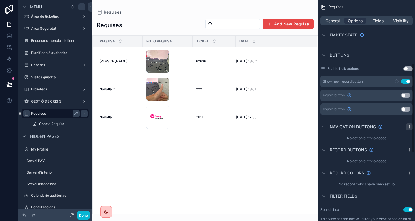
scroll to position [155, 0]
click at [411, 147] on icon "scrollable content" at bounding box center [409, 148] width 5 height 5
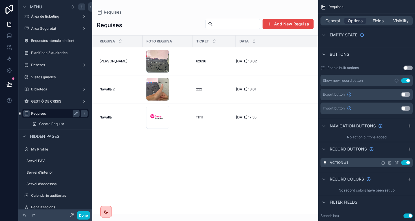
click at [396, 163] on icon "scrollable content" at bounding box center [396, 162] width 5 height 5
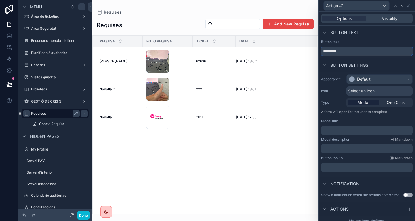
drag, startPoint x: 360, startPoint y: 50, endPoint x: 304, endPoint y: 45, distance: 56.8
click at [304, 45] on div "Action #1 Options Visibility Button text Button text ********* Button settings …" at bounding box center [207, 110] width 415 height 221
type input "********"
click at [387, 79] on div "Default" at bounding box center [380, 78] width 66 height 9
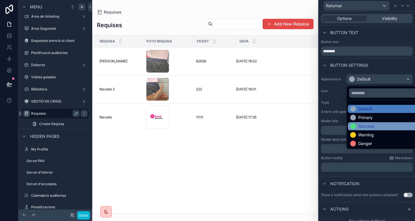
click at [376, 126] on div "Success" at bounding box center [384, 126] width 68 height 6
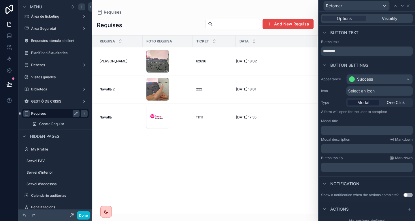
scroll to position [5, 0]
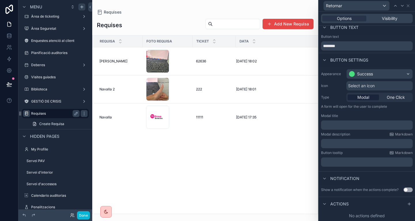
click at [378, 88] on div "Select an icon" at bounding box center [380, 85] width 66 height 9
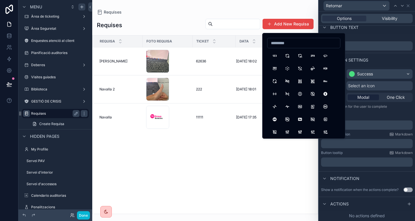
click at [402, 118] on div "Modal title ﻿" at bounding box center [367, 121] width 92 height 16
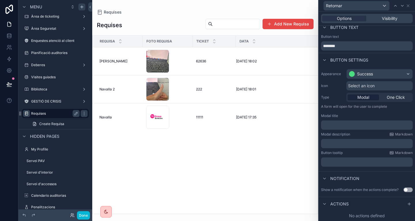
click at [369, 127] on p "﻿" at bounding box center [368, 125] width 88 height 6
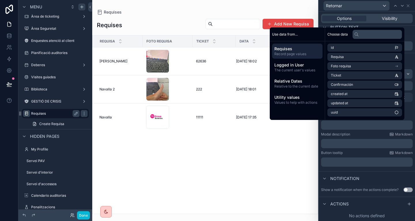
scroll to position [27, 0]
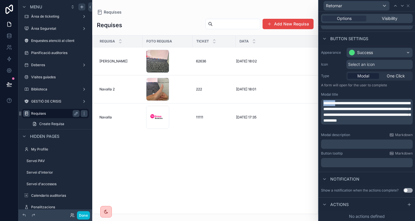
drag, startPoint x: 340, startPoint y: 103, endPoint x: 321, endPoint y: 100, distance: 19.2
click at [321, 100] on div "**********" at bounding box center [367, 107] width 96 height 124
click at [356, 108] on span "**********" at bounding box center [368, 111] width 89 height 21
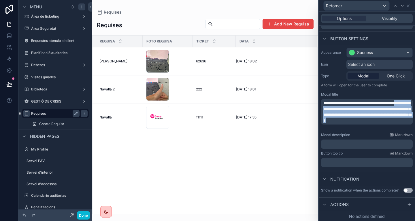
drag, startPoint x: 343, startPoint y: 108, endPoint x: 380, endPoint y: 136, distance: 46.7
click at [380, 136] on div "**********" at bounding box center [367, 107] width 96 height 124
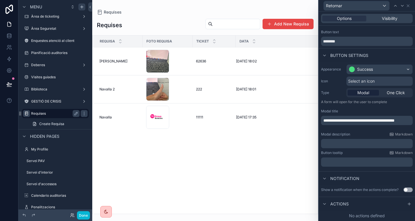
scroll to position [10, 0]
click at [378, 144] on p "﻿" at bounding box center [368, 143] width 88 height 6
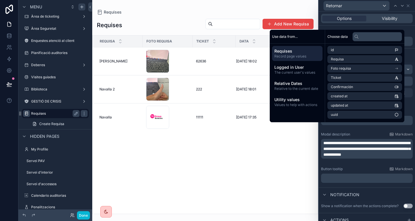
scroll to position [25, 0]
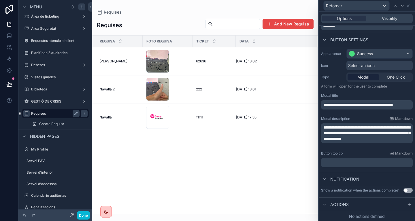
click at [337, 126] on span "**********" at bounding box center [367, 133] width 87 height 16
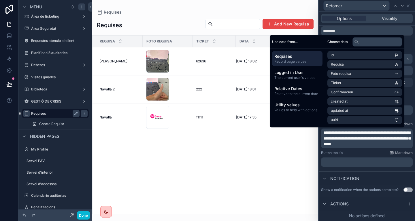
scroll to position [20, 0]
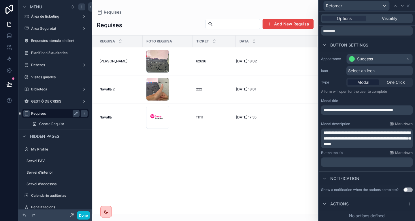
click at [345, 139] on span "**********" at bounding box center [367, 138] width 87 height 16
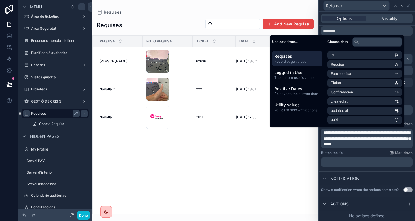
scroll to position [25, 0]
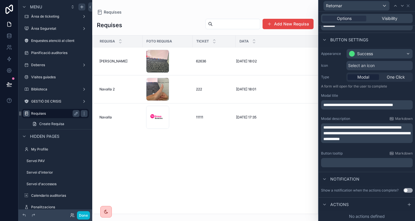
click at [350, 130] on p "**********" at bounding box center [368, 127] width 88 height 6
click at [334, 136] on span "**********" at bounding box center [367, 136] width 87 height 10
click at [348, 130] on p "**********" at bounding box center [368, 127] width 88 height 6
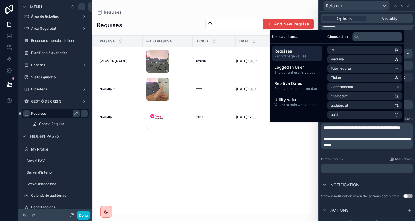
scroll to position [32, 0]
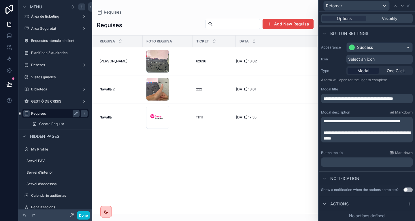
click at [377, 173] on div "Notification" at bounding box center [367, 178] width 96 height 14
click at [406, 189] on button "Use setting" at bounding box center [408, 189] width 9 height 5
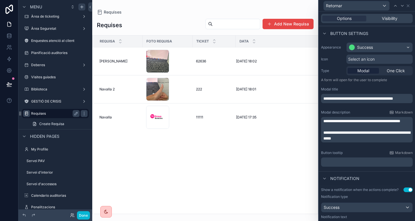
scroll to position [72, 0]
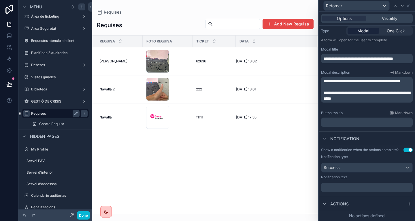
click at [365, 185] on p "﻿" at bounding box center [368, 187] width 88 height 6
drag, startPoint x: 366, startPoint y: 204, endPoint x: 407, endPoint y: 204, distance: 40.1
click at [407, 204] on div "Actions" at bounding box center [367, 203] width 96 height 14
click at [407, 204] on icon at bounding box center [409, 203] width 5 height 5
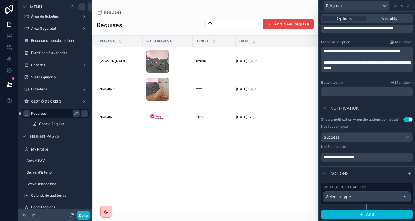
click at [382, 198] on div "Select a type" at bounding box center [367, 196] width 86 height 9
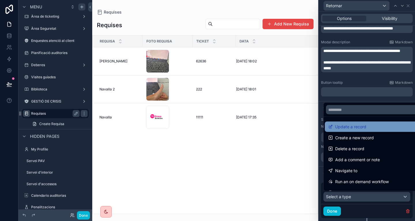
click at [375, 125] on div "Update a record" at bounding box center [371, 126] width 86 height 7
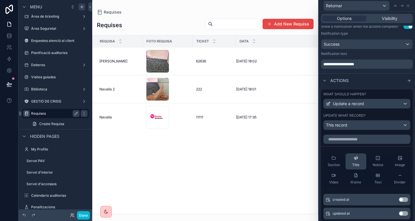
scroll to position [195, 0]
click at [349, 122] on div "This record" at bounding box center [367, 124] width 86 height 9
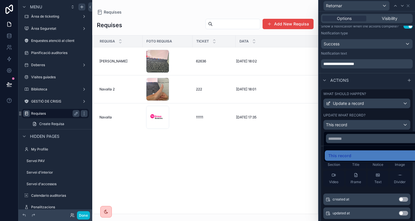
click at [349, 122] on div at bounding box center [367, 110] width 96 height 221
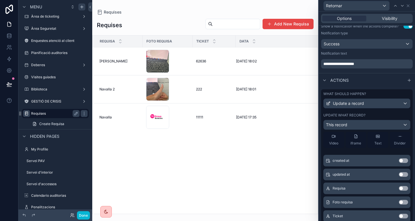
scroll to position [247, 0]
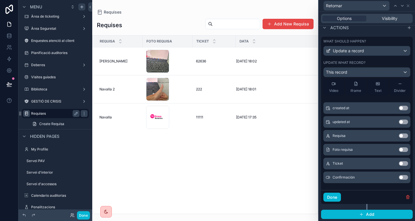
click at [399, 176] on button "Use setting" at bounding box center [403, 177] width 9 height 5
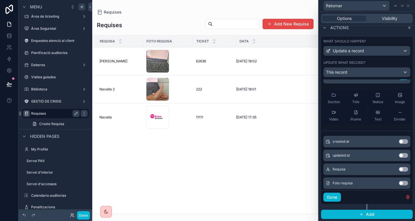
scroll to position [44, 0]
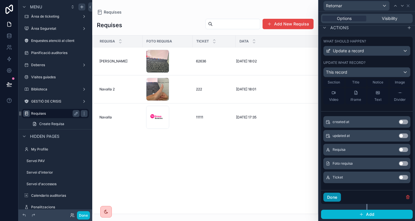
click at [335, 195] on button "Done" at bounding box center [333, 196] width 18 height 9
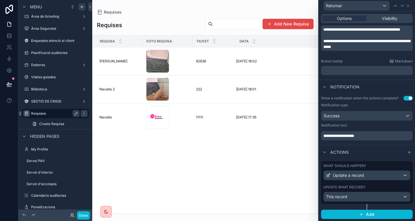
scroll to position [0, 0]
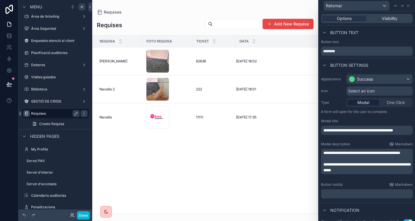
click at [288, 161] on div "Requisa Foto requisa Ticket Data [PERSON_NAME] image .jpg 62636 62636 [DATE] 18…" at bounding box center [205, 124] width 225 height 178
click at [81, 211] on button "Done" at bounding box center [83, 215] width 13 height 8
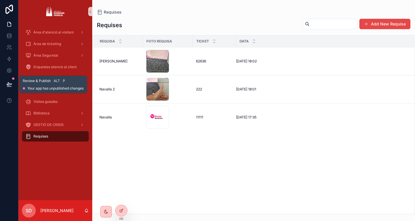
click at [7, 84] on icon at bounding box center [9, 84] width 6 height 6
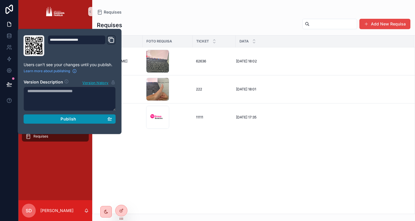
click at [73, 119] on span "Publish" at bounding box center [69, 118] width 16 height 5
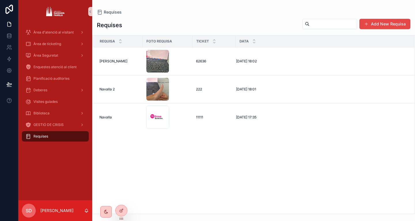
click at [144, 153] on div "Requisa Foto requisa Ticket Data [PERSON_NAME] image .jpg 62636 62636 [DATE] 18…" at bounding box center [254, 124] width 322 height 178
click at [124, 209] on div at bounding box center [122, 210] width 12 height 11
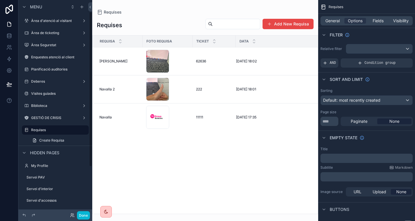
scroll to position [16, 0]
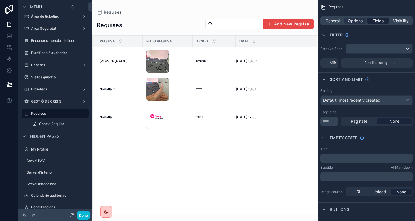
click at [377, 20] on span "Fields" at bounding box center [378, 21] width 11 height 6
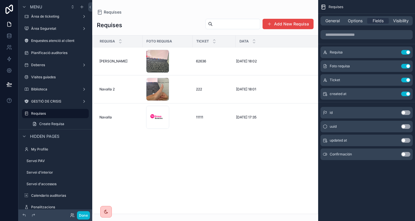
click at [334, 18] on div "General Options Fields Visibility" at bounding box center [367, 20] width 92 height 9
click at [335, 19] on span "General" at bounding box center [333, 21] width 14 height 6
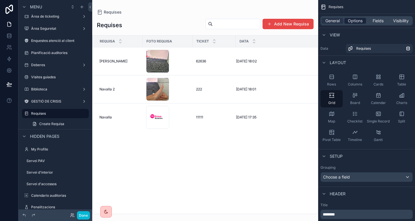
click at [356, 19] on span "Options" at bounding box center [355, 21] width 15 height 6
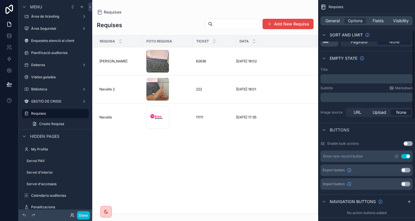
scroll to position [80, 0]
click at [396, 157] on icon "scrollable content" at bounding box center [396, 155] width 5 height 5
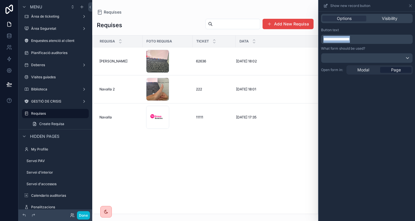
drag, startPoint x: 376, startPoint y: 39, endPoint x: 300, endPoint y: 36, distance: 75.6
click at [300, 36] on div "**********" at bounding box center [207, 110] width 415 height 221
click at [411, 4] on icon at bounding box center [410, 5] width 5 height 5
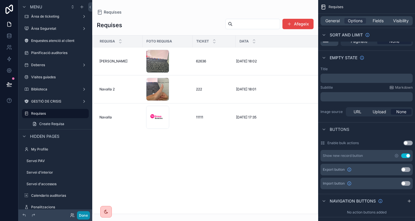
click at [82, 215] on button "Done" at bounding box center [83, 215] width 13 height 8
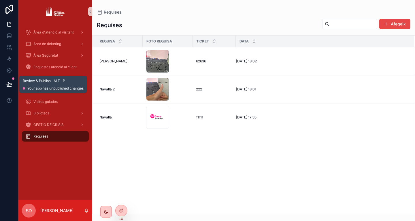
click at [12, 81] on button at bounding box center [9, 84] width 13 height 16
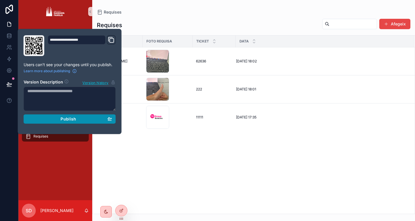
click at [69, 118] on span "Publish" at bounding box center [69, 118] width 16 height 5
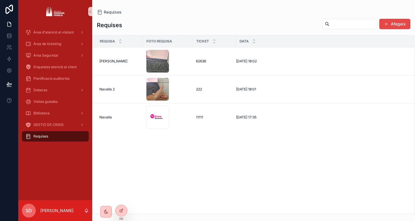
click at [267, 22] on div "Requises Afegeix" at bounding box center [254, 24] width 314 height 13
click at [393, 25] on button "Afegeix" at bounding box center [394, 24] width 31 height 10
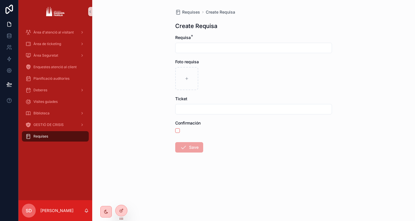
click at [281, 46] on input "text" at bounding box center [254, 48] width 156 height 8
type input "****"
click at [182, 78] on div at bounding box center [186, 78] width 23 height 23
type input "**********"
click at [222, 111] on input "text" at bounding box center [254, 109] width 156 height 8
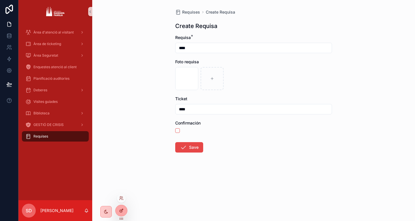
type input "****"
click at [122, 210] on icon at bounding box center [121, 210] width 5 height 5
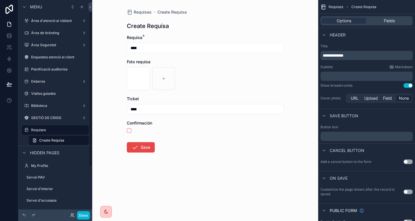
scroll to position [16, 0]
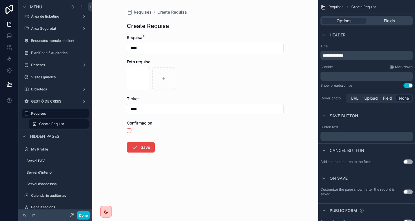
click at [357, 55] on p "**********" at bounding box center [367, 55] width 89 height 6
drag, startPoint x: 357, startPoint y: 55, endPoint x: 317, endPoint y: 53, distance: 40.1
click at [317, 53] on div "**********" at bounding box center [253, 110] width 323 height 221
paste div "scrollable content"
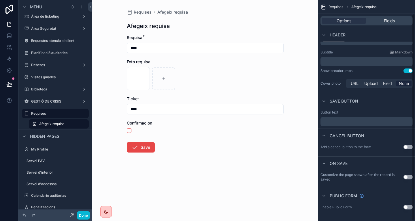
click at [408, 176] on button "Use setting" at bounding box center [408, 176] width 9 height 5
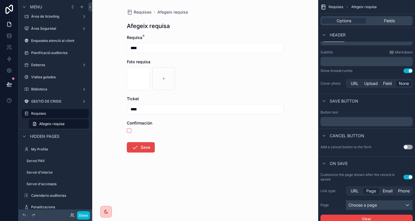
click at [368, 205] on div "Choose a page" at bounding box center [379, 204] width 66 height 9
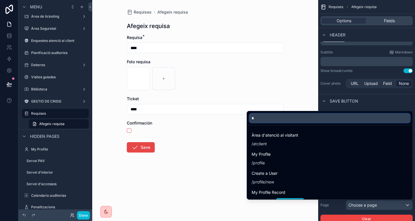
click at [332, 118] on input "*" at bounding box center [329, 117] width 161 height 9
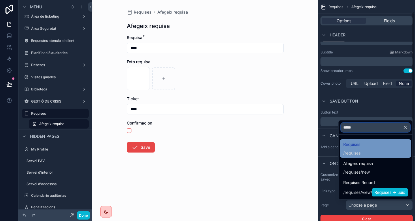
type input "*****"
click at [363, 148] on div "Requises / requises" at bounding box center [375, 148] width 65 height 15
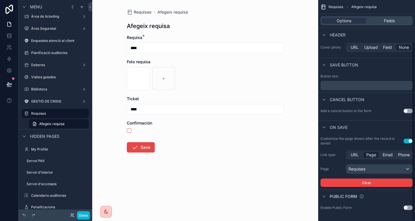
scroll to position [51, 0]
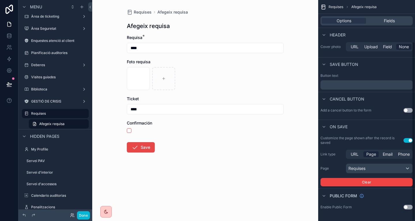
click at [350, 86] on p "﻿" at bounding box center [367, 84] width 89 height 5
drag, startPoint x: 389, startPoint y: 80, endPoint x: 400, endPoint y: 72, distance: 13.6
click at [400, 72] on div "Button text *******" at bounding box center [366, 81] width 97 height 21
click at [391, 20] on span "Fields" at bounding box center [389, 21] width 11 height 6
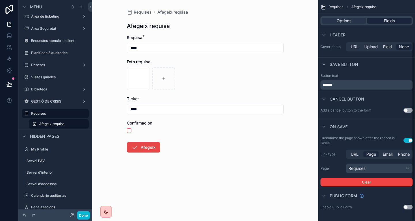
scroll to position [0, 0]
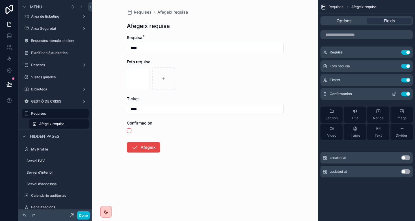
click at [407, 94] on button "Use setting" at bounding box center [405, 93] width 9 height 5
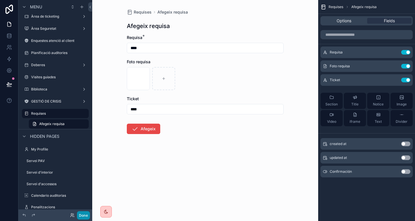
click at [82, 213] on button "Done" at bounding box center [83, 215] width 13 height 8
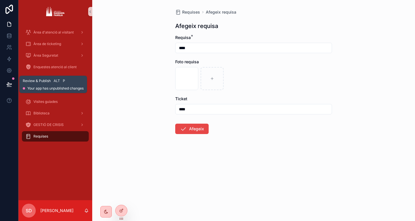
click at [8, 86] on icon at bounding box center [9, 84] width 6 height 6
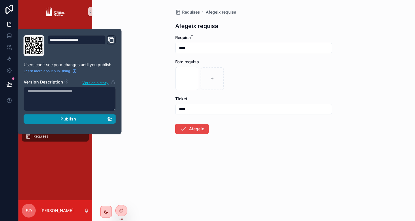
click at [65, 121] on span "Publish" at bounding box center [69, 118] width 16 height 5
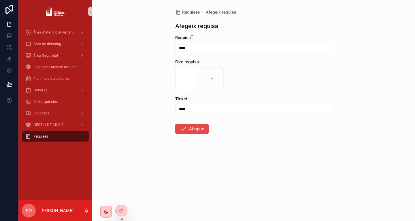
click at [130, 49] on div "Requises Afegeix requisa Afegeix requisa Requisa * **** Foto requisa Captura de…" at bounding box center [253, 110] width 323 height 221
click at [199, 130] on button "Afegeix" at bounding box center [191, 128] width 33 height 10
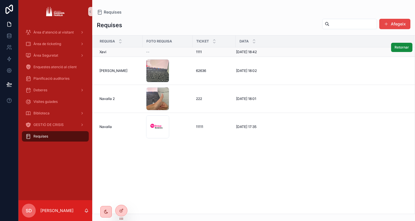
click at [157, 51] on div "--" at bounding box center [167, 52] width 43 height 5
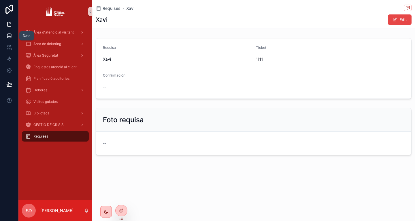
click at [7, 36] on icon at bounding box center [9, 36] width 6 height 6
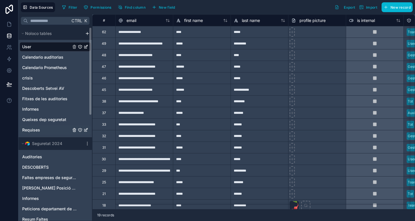
click at [39, 128] on span "Requises" at bounding box center [31, 130] width 18 height 6
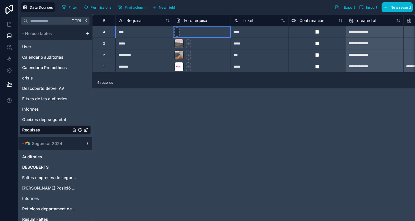
click at [178, 33] on icon at bounding box center [177, 32] width 4 height 4
type input "**********"
click at [7, 23] on icon at bounding box center [8, 24] width 3 height 4
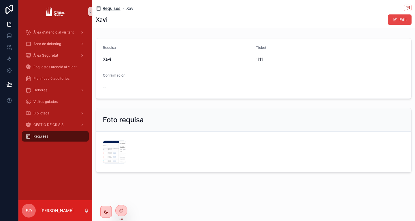
click at [111, 8] on span "Requises" at bounding box center [112, 8] width 18 height 6
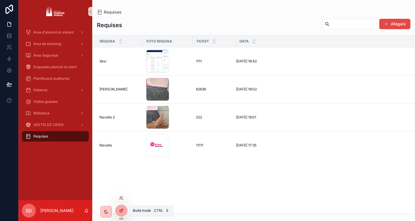
click at [123, 210] on icon at bounding box center [121, 210] width 5 height 5
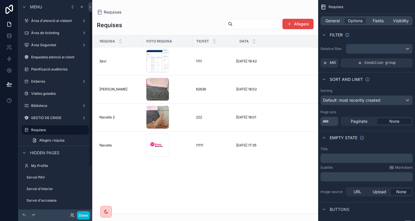
scroll to position [16, 0]
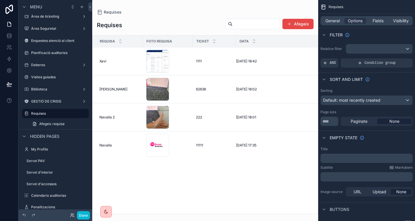
click at [296, 24] on div at bounding box center [205, 110] width 226 height 221
click at [296, 24] on button "Afegeix" at bounding box center [298, 24] width 31 height 10
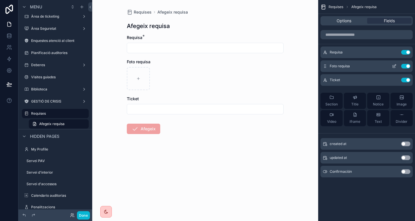
click at [395, 65] on icon "scrollable content" at bounding box center [395, 65] width 2 height 2
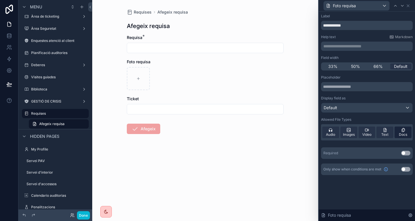
click at [399, 133] on span "Docs" at bounding box center [403, 134] width 8 height 5
click at [389, 132] on div "Text" at bounding box center [385, 132] width 17 height 12
click at [333, 129] on icon at bounding box center [330, 129] width 5 height 5
click at [410, 154] on button "Use setting" at bounding box center [405, 153] width 9 height 5
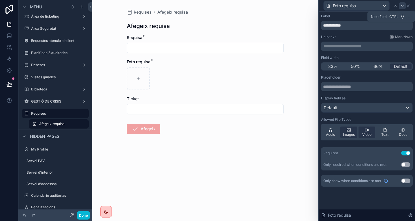
click at [401, 8] on div at bounding box center [402, 5] width 7 height 7
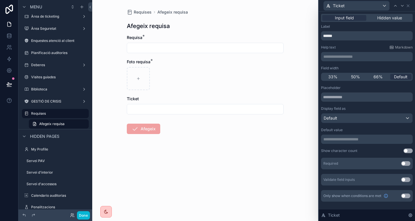
click at [407, 163] on button "Use setting" at bounding box center [405, 163] width 9 height 5
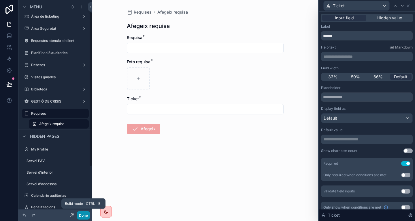
click at [86, 216] on button "Done" at bounding box center [83, 215] width 13 height 8
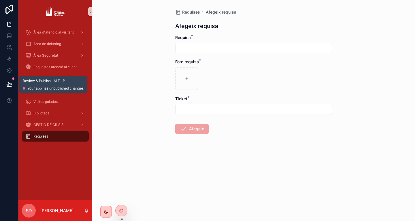
click at [5, 84] on button at bounding box center [9, 84] width 13 height 16
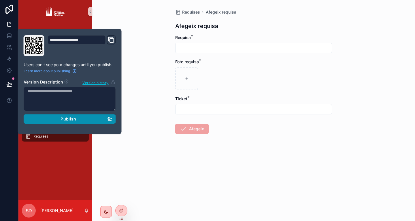
click at [72, 119] on span "Publish" at bounding box center [69, 118] width 16 height 5
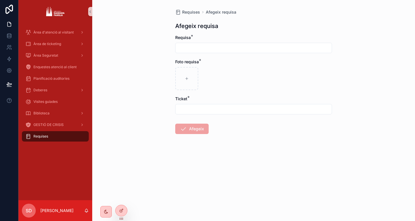
click at [143, 151] on div "Requises Afegeix requisa Afegeix requisa Requisa * Foto requisa * Ticket * Afeg…" at bounding box center [253, 110] width 323 height 221
